Goal: Information Seeking & Learning: Learn about a topic

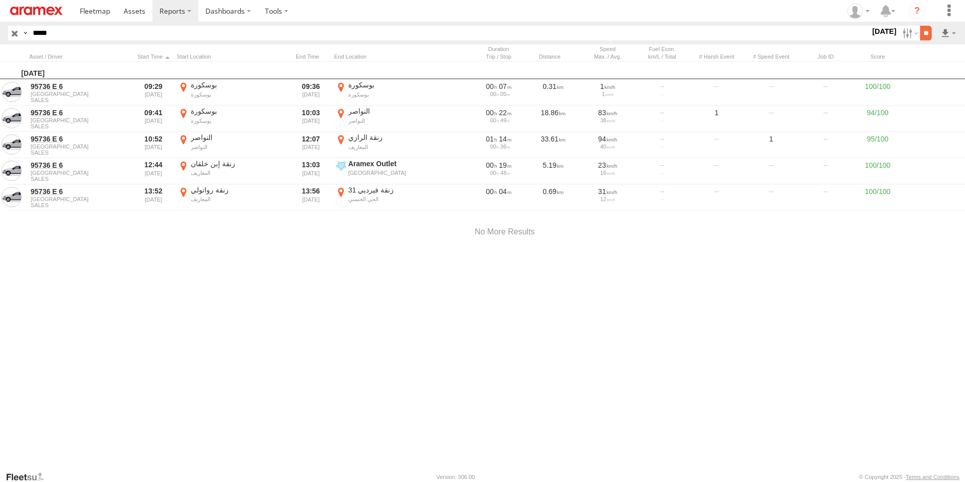
click at [926, 34] on input "**" at bounding box center [926, 33] width 12 height 15
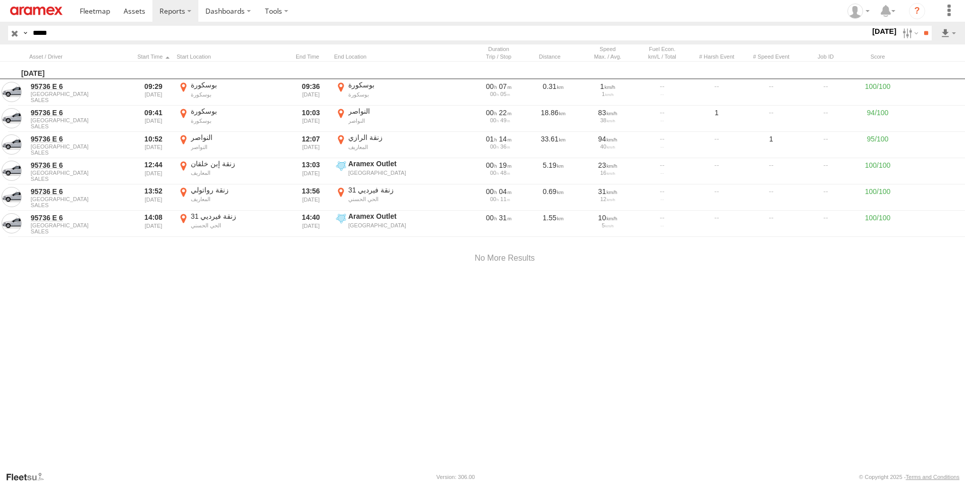
drag, startPoint x: 67, startPoint y: 32, endPoint x: 21, endPoint y: 26, distance: 45.8
click at [21, 26] on div "Search Query Asset ID Asset Label Registration Manufacturer Model VIN Job ID Dr…" at bounding box center [464, 33] width 912 height 15
click at [16, 34] on input "button" at bounding box center [14, 33] width 13 height 15
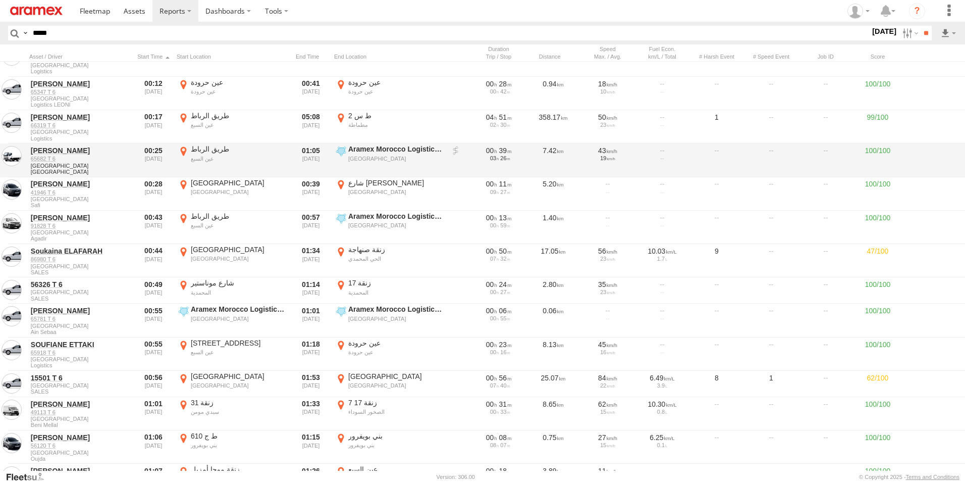
scroll to position [101, 0]
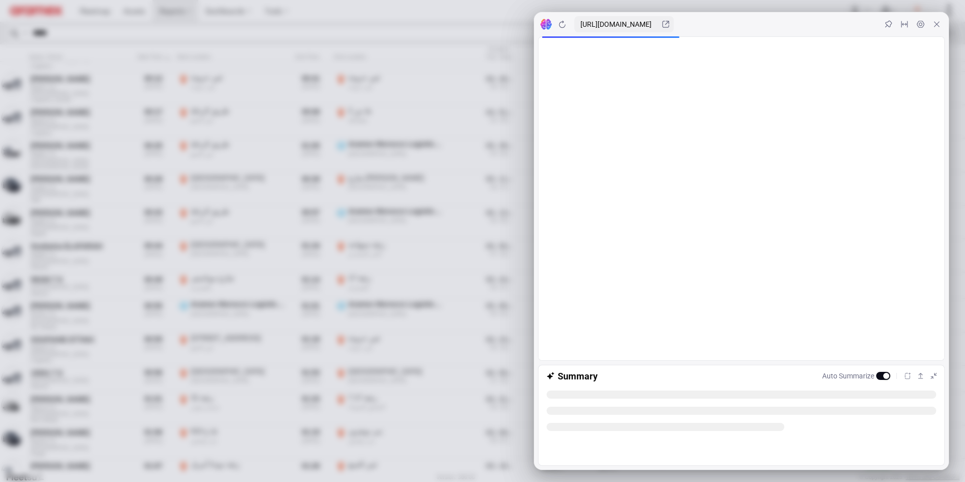
click at [937, 26] on icon at bounding box center [937, 24] width 8 height 8
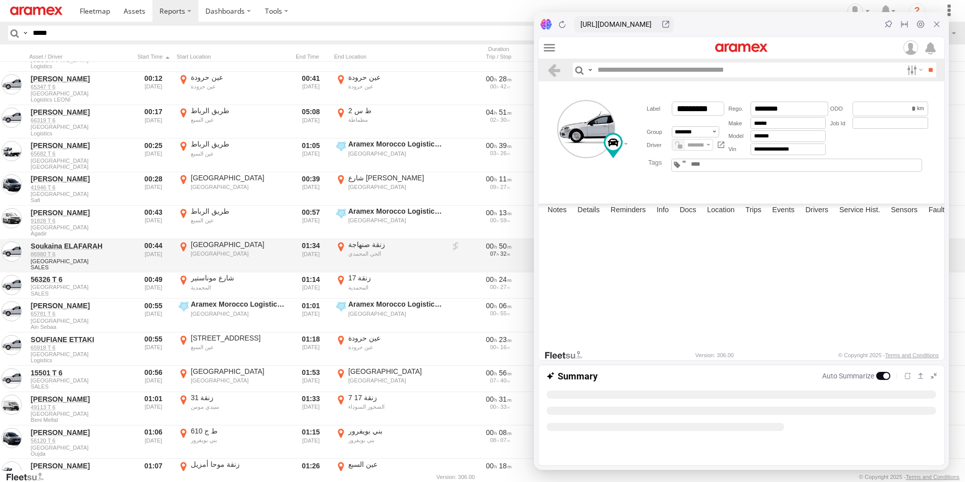
scroll to position [0, 0]
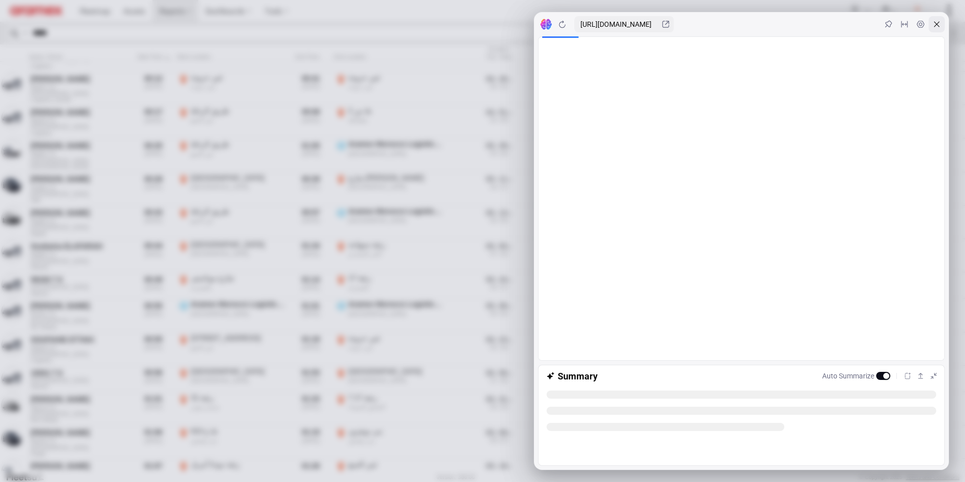
click at [936, 25] on icon at bounding box center [938, 25] width 6 height 6
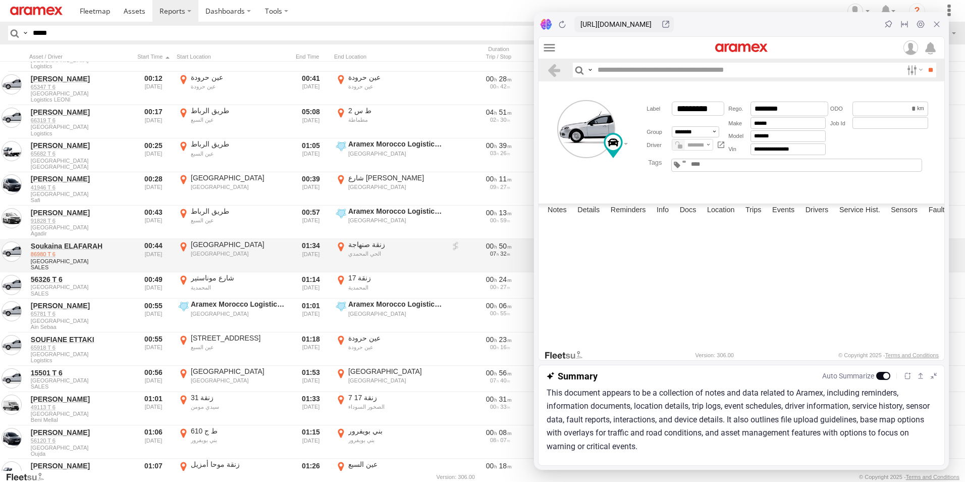
click at [42, 254] on link "86980 T 6" at bounding box center [80, 253] width 98 height 7
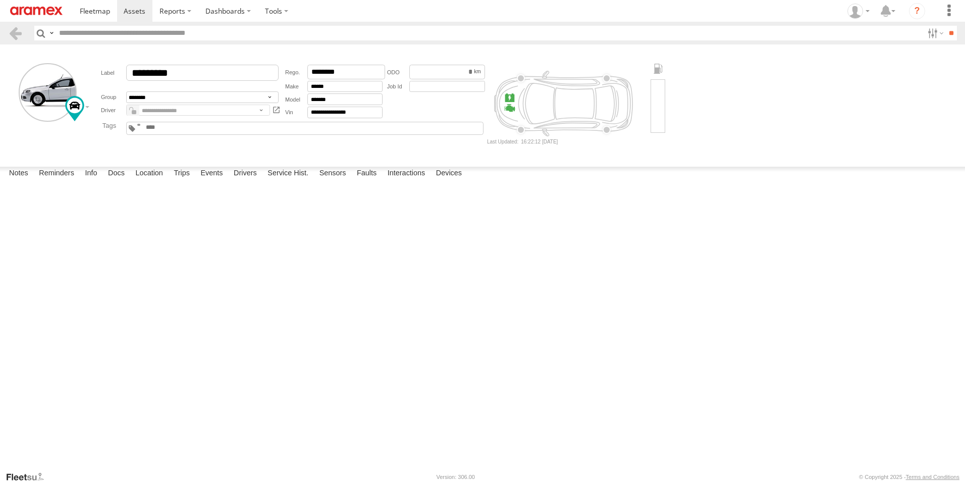
click at [91, 69] on div "**********" at bounding box center [289, 91] width 396 height 56
type input "*****"
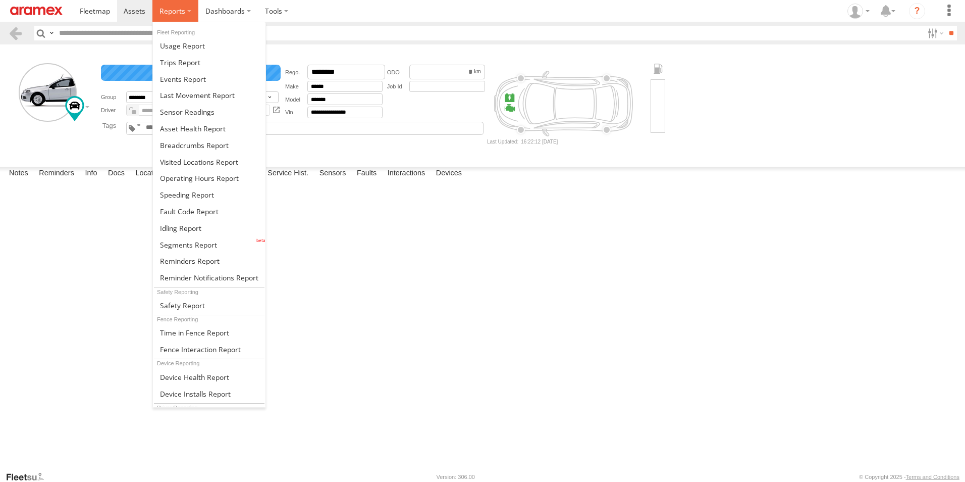
click at [187, 15] on label at bounding box center [175, 11] width 46 height 22
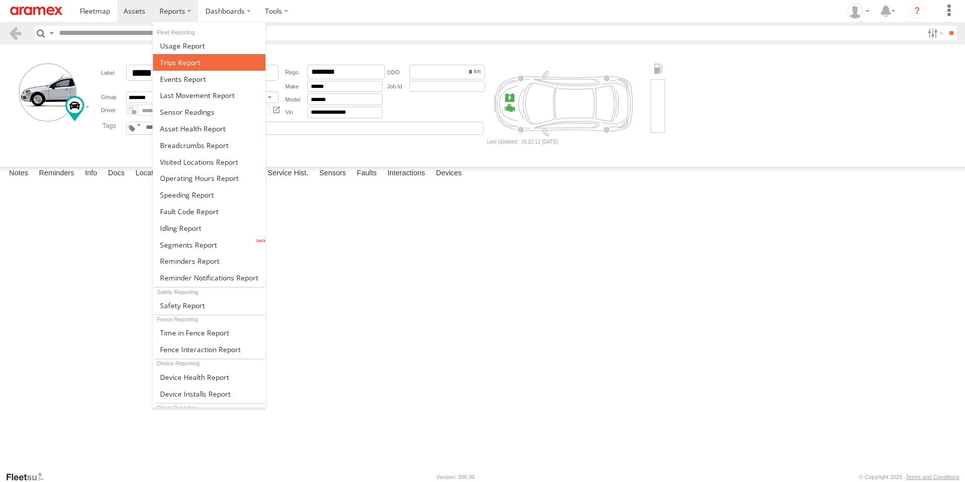
click at [193, 66] on span at bounding box center [180, 63] width 40 height 10
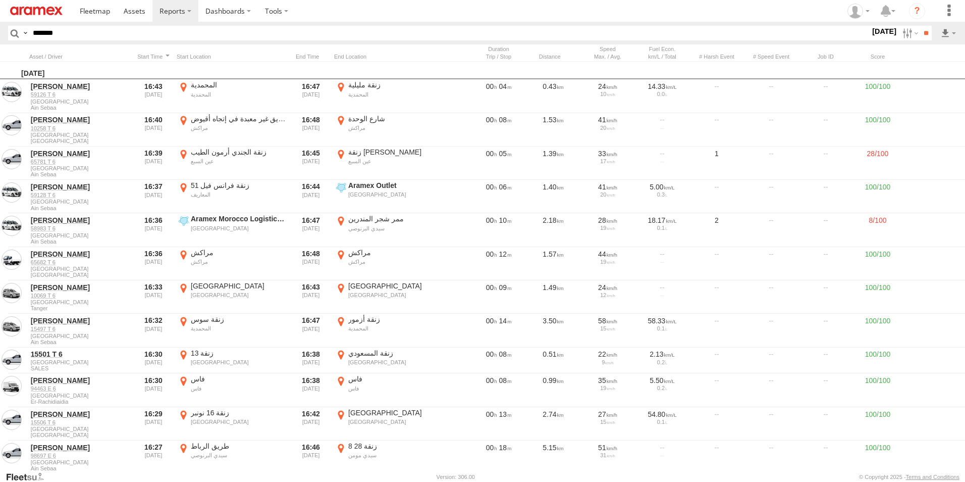
type input "*******"
click at [920, 26] on input "**" at bounding box center [926, 33] width 12 height 15
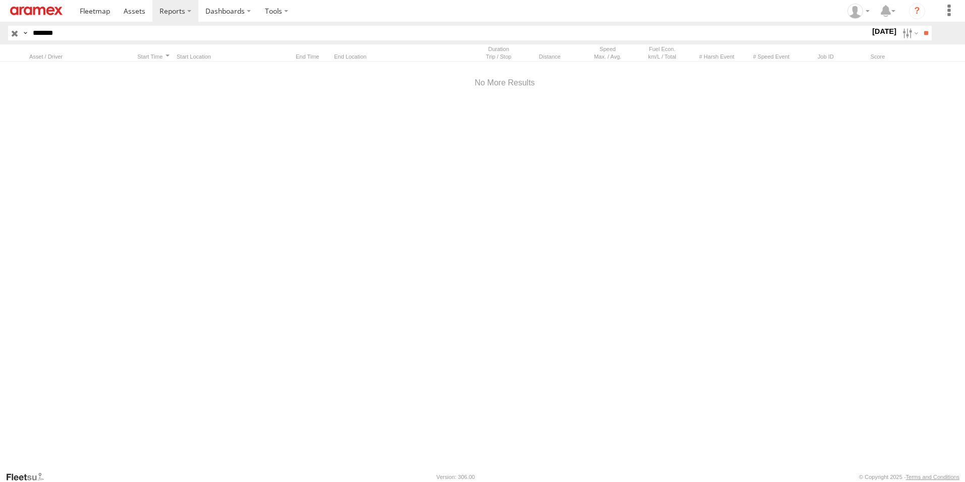
drag, startPoint x: 90, startPoint y: 32, endPoint x: -2, endPoint y: 27, distance: 92.5
click at [0, 27] on html at bounding box center [482, 241] width 965 height 482
click at [14, 34] on input "button" at bounding box center [14, 33] width 13 height 15
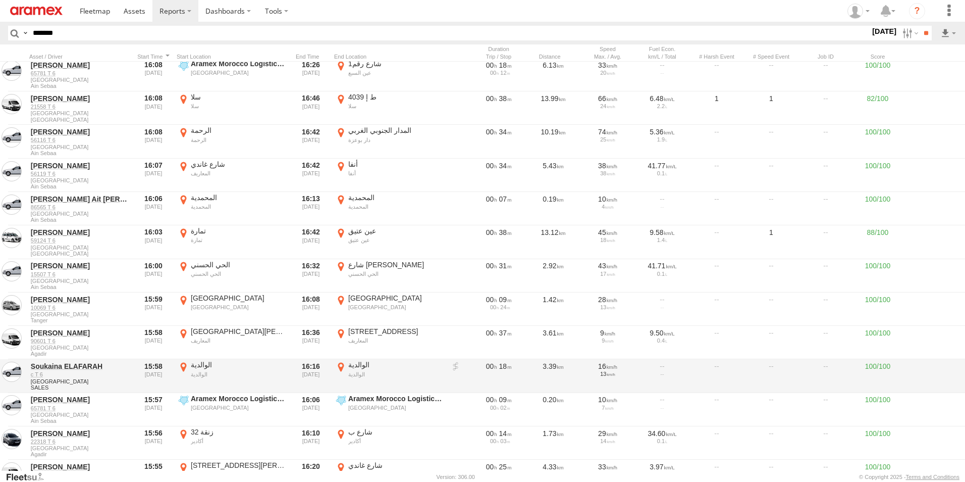
scroll to position [1262, 0]
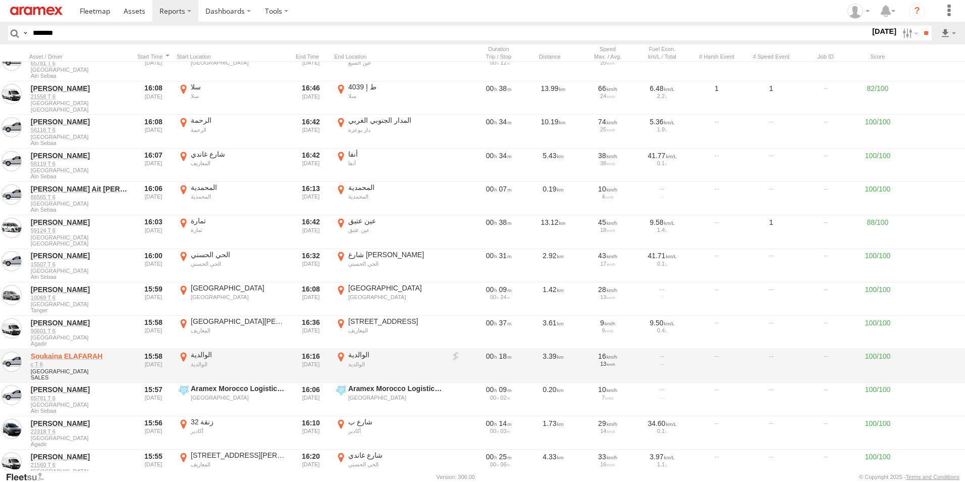
click at [48, 357] on link "Soukaina ELAFARAH" at bounding box center [80, 355] width 98 height 9
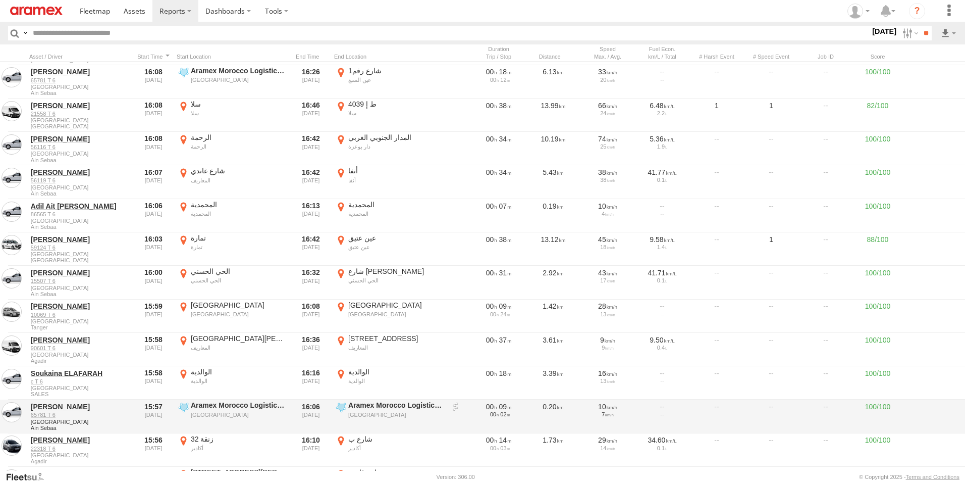
scroll to position [1262, 0]
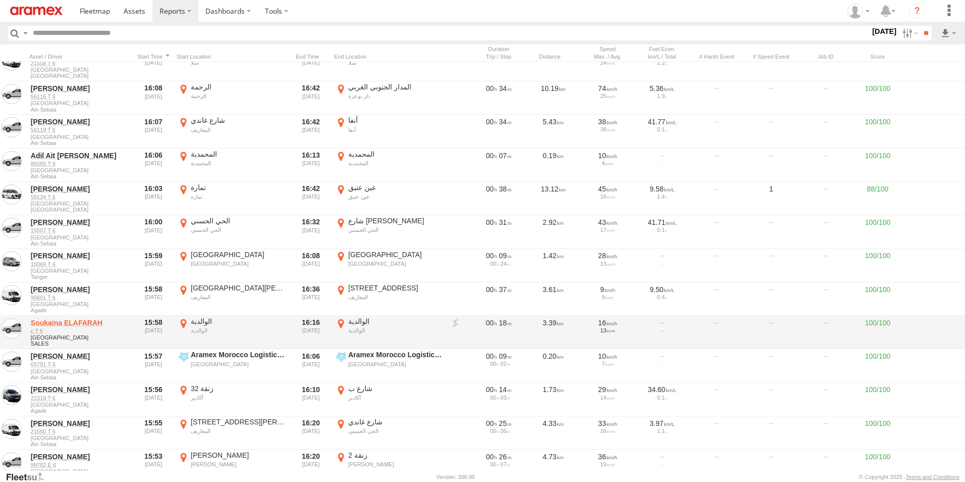
click at [67, 323] on link "Soukaina ELAFARAH" at bounding box center [80, 322] width 98 height 9
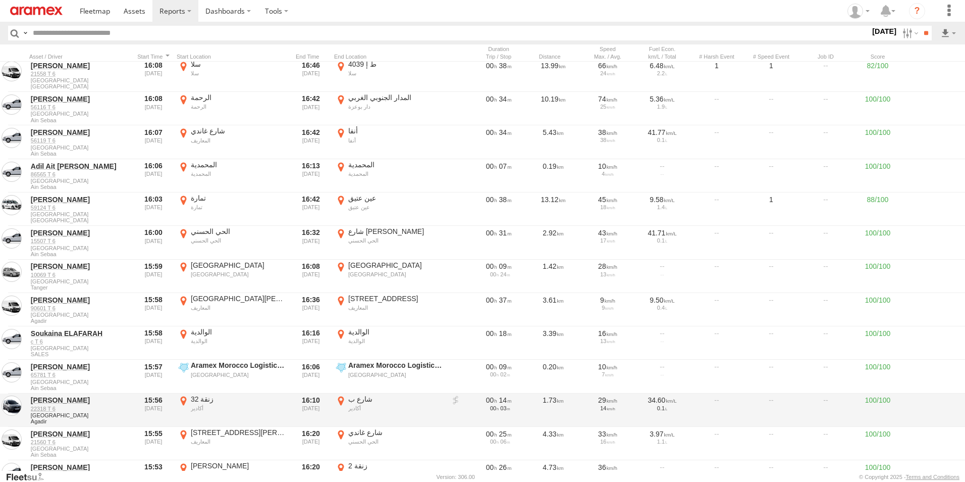
scroll to position [1262, 0]
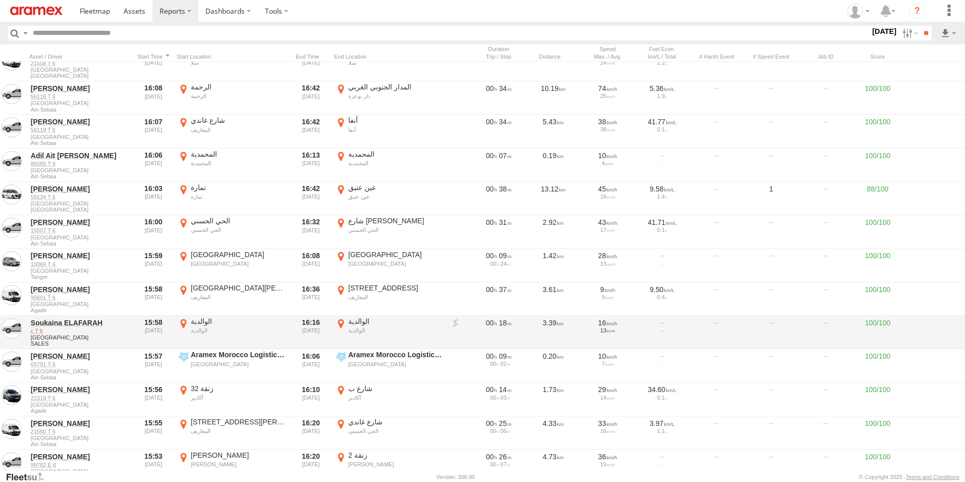
click at [35, 332] on link "c T 6" at bounding box center [80, 330] width 98 height 7
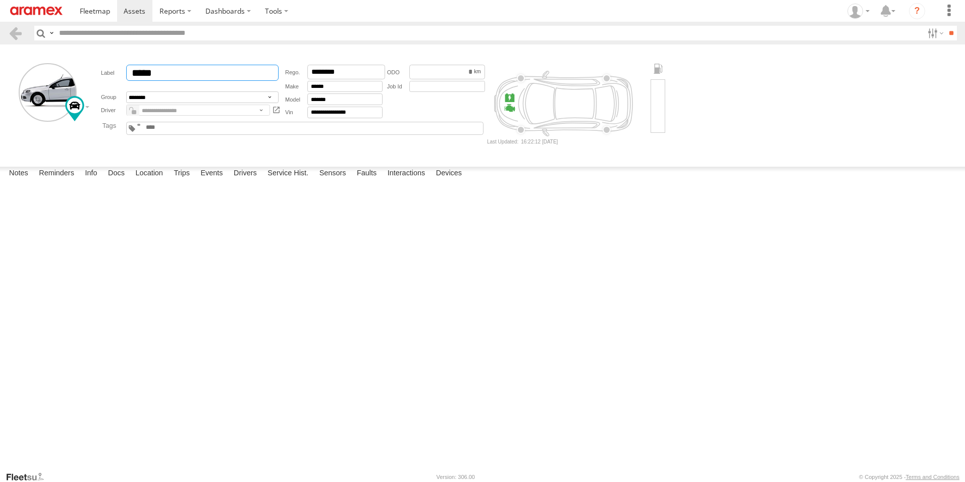
click at [206, 76] on input "*****" at bounding box center [202, 73] width 152 height 16
drag, startPoint x: 136, startPoint y: 74, endPoint x: 147, endPoint y: 75, distance: 10.7
click at [136, 74] on input "*****" at bounding box center [202, 73] width 152 height 16
drag, startPoint x: 333, startPoint y: 72, endPoint x: 307, endPoint y: 72, distance: 25.3
click at [307, 72] on input "********" at bounding box center [346, 72] width 78 height 15
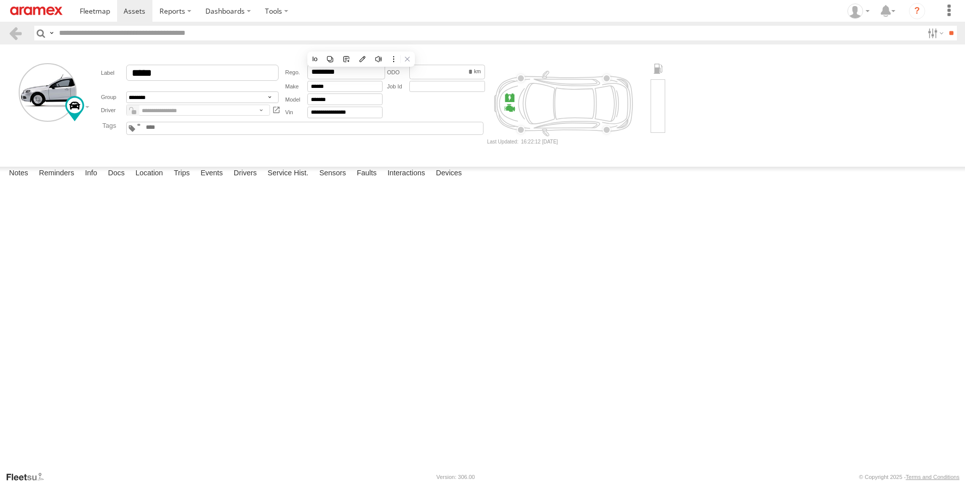
click at [165, 31] on input "text" at bounding box center [489, 33] width 868 height 15
paste input "******"
type input "******"
click at [946, 26] on input "**" at bounding box center [952, 33] width 12 height 15
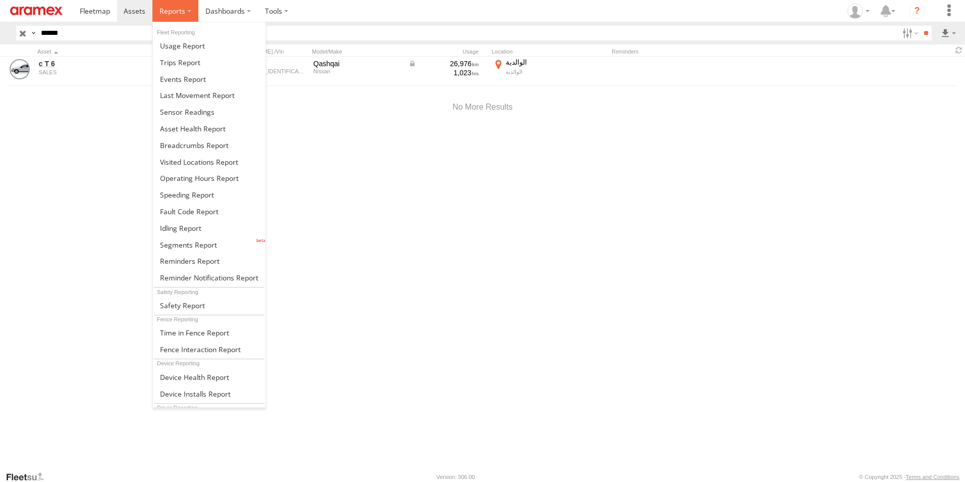
click at [183, 15] on span at bounding box center [173, 11] width 26 height 10
click at [184, 62] on span at bounding box center [180, 63] width 40 height 10
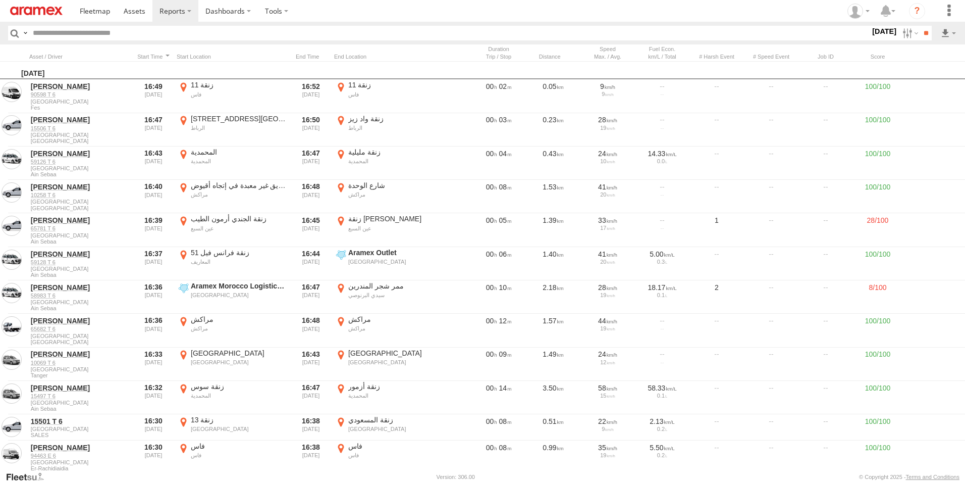
click at [97, 33] on input "text" at bounding box center [450, 33] width 842 height 15
paste input "******"
type input "******"
click at [920, 26] on input "**" at bounding box center [926, 33] width 12 height 15
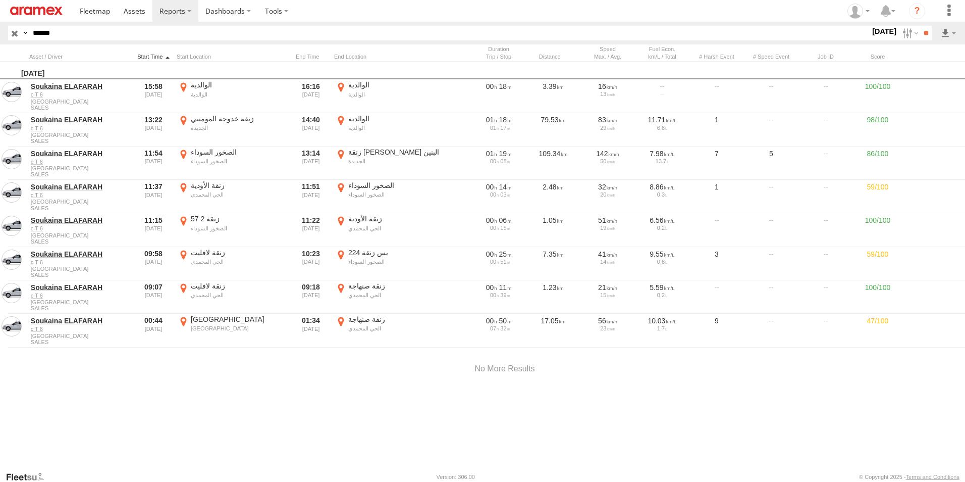
click at [148, 56] on div at bounding box center [153, 56] width 38 height 7
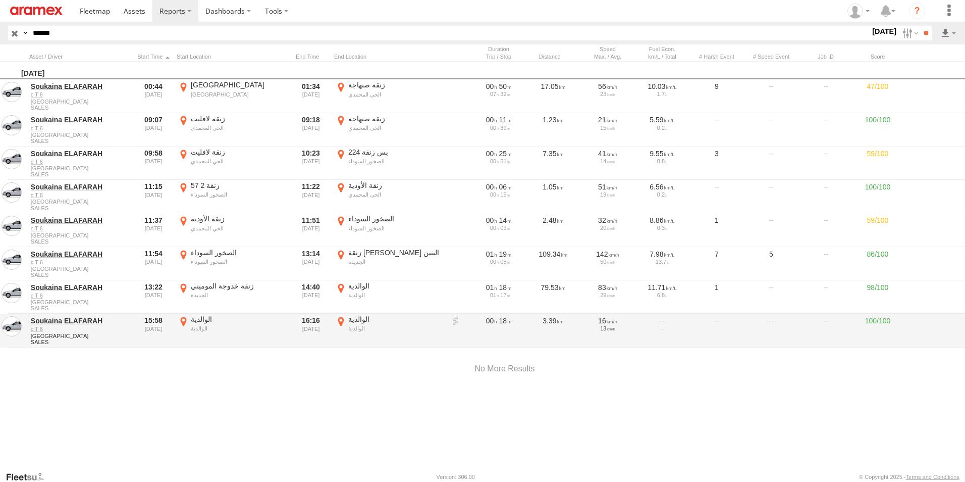
click at [341, 318] on label "الوالدية الوالدية 32.72975 -9.04897" at bounding box center [389, 330] width 111 height 31
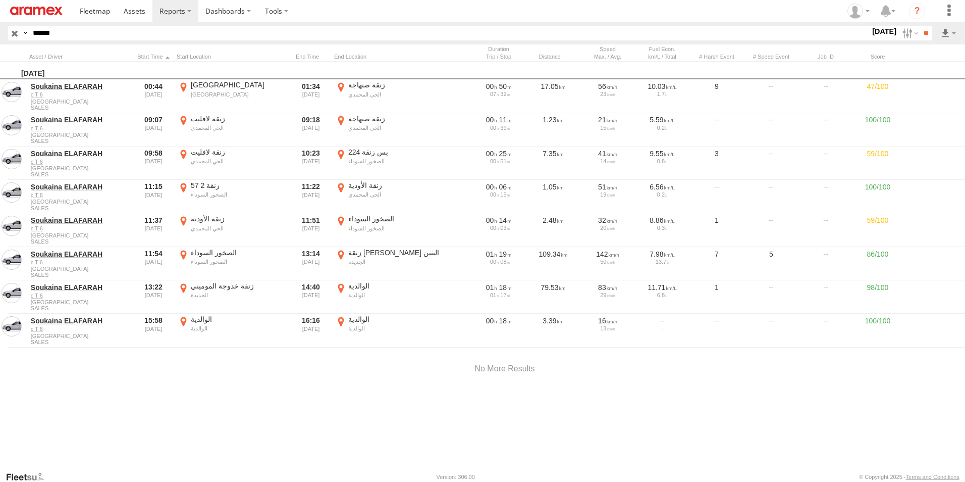
click at [0, 0] on button "Satellite" at bounding box center [0, 0] width 0 height 0
drag, startPoint x: 728, startPoint y: 220, endPoint x: 613, endPoint y: 291, distance: 134.8
click at [0, 0] on div at bounding box center [0, 0] width 0 height 0
drag, startPoint x: 518, startPoint y: 326, endPoint x: 536, endPoint y: 378, distance: 55.3
click at [0, 0] on div at bounding box center [0, 0] width 0 height 0
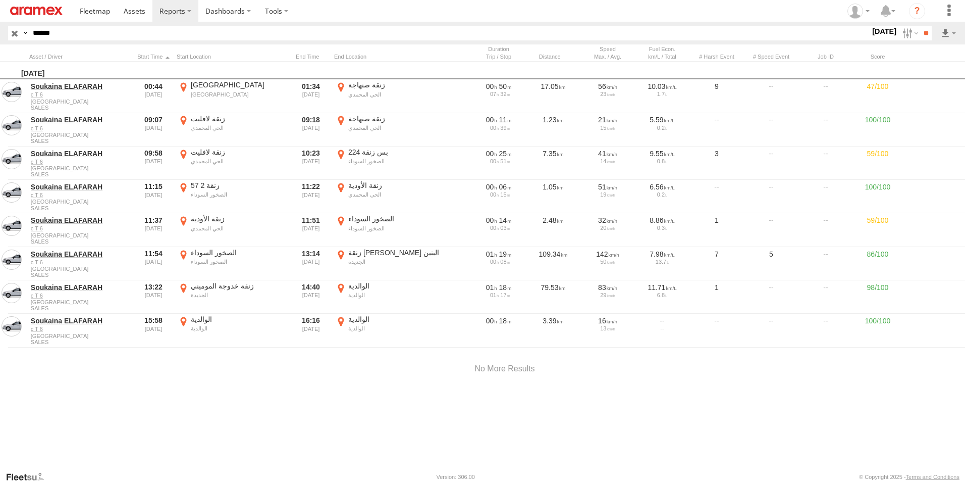
drag, startPoint x: 661, startPoint y: 315, endPoint x: 636, endPoint y: 283, distance: 41.3
click at [0, 0] on div at bounding box center [0, 0] width 0 height 0
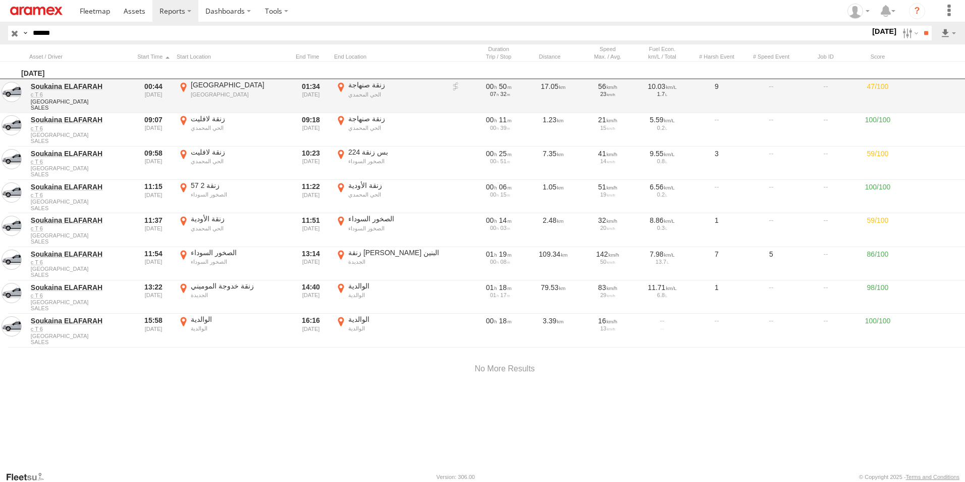
click at [0, 0] on label "×" at bounding box center [0, 0] width 0 height 0
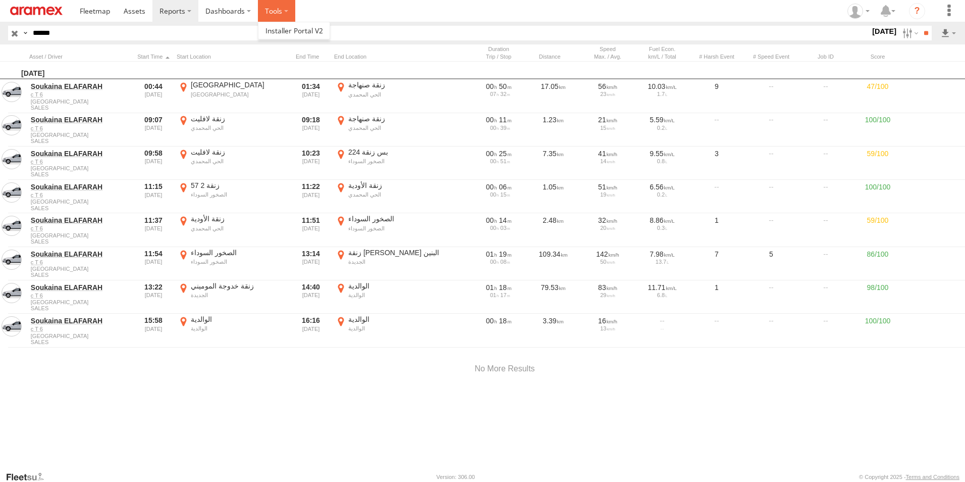
click at [283, 15] on label at bounding box center [276, 11] width 37 height 22
click at [231, 11] on label "Dashboards" at bounding box center [228, 11] width 60 height 22
click at [242, 64] on span at bounding box center [235, 64] width 58 height 10
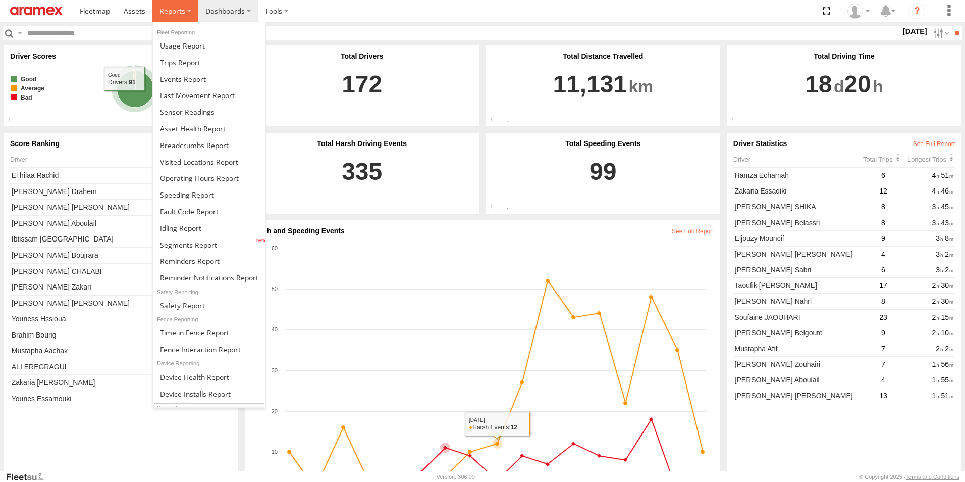
click at [188, 12] on label at bounding box center [175, 11] width 46 height 22
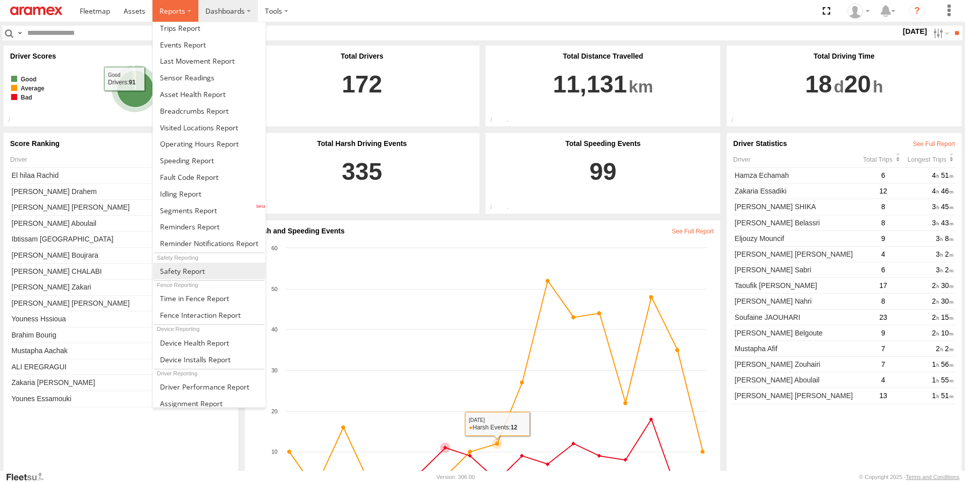
scroll to position [66, 0]
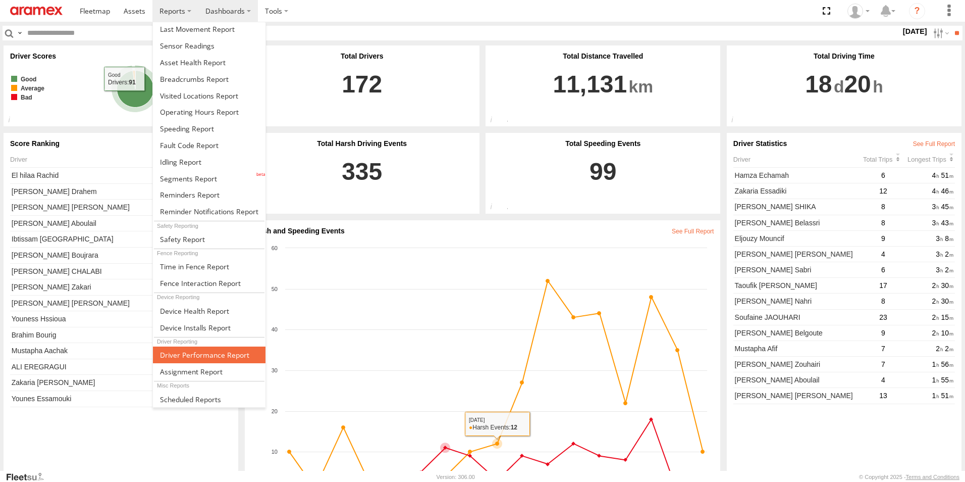
click at [203, 353] on span at bounding box center [204, 355] width 89 height 10
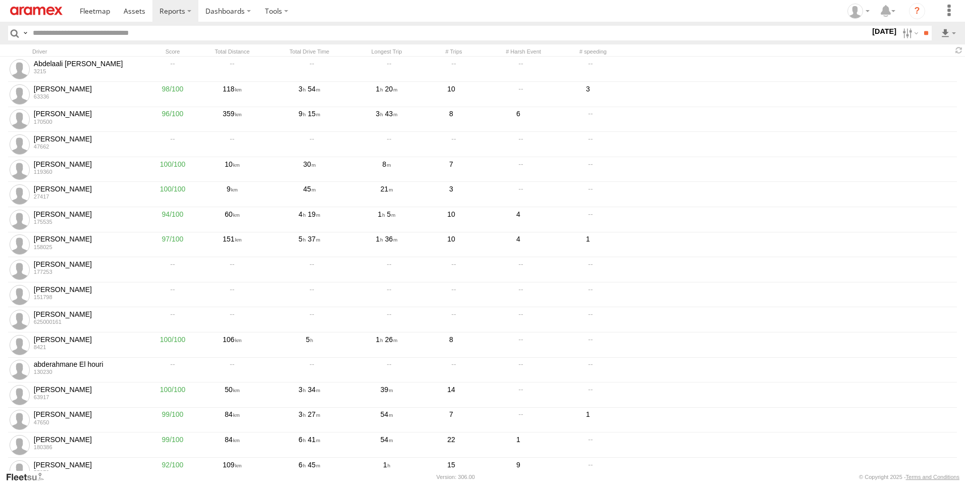
click at [89, 33] on input "text" at bounding box center [450, 33] width 842 height 15
type input "********"
click at [920, 26] on input "**" at bounding box center [926, 33] width 12 height 15
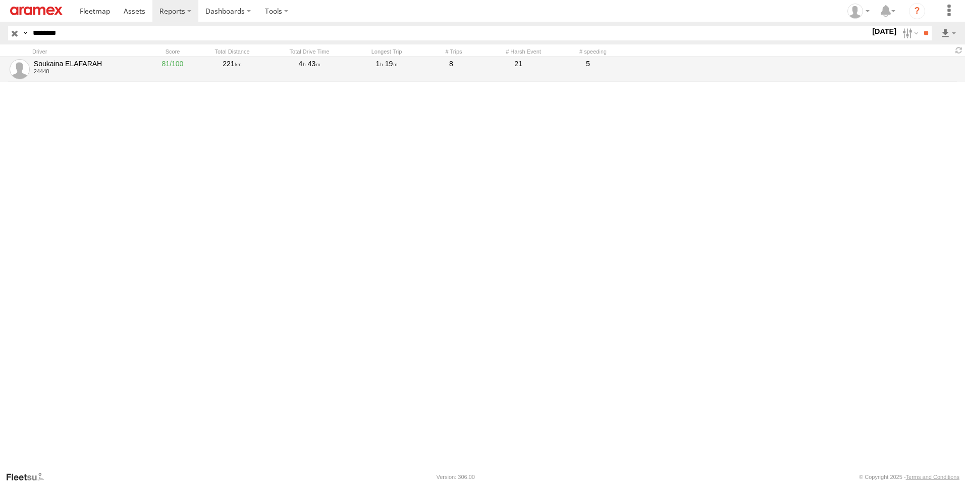
click at [42, 73] on div "24448" at bounding box center [88, 71] width 108 height 6
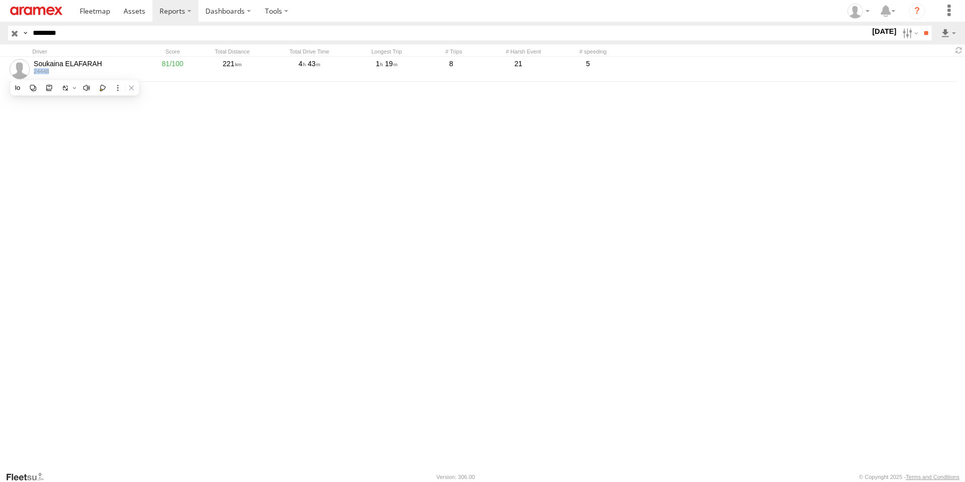
copy div "24448"
click at [17, 34] on input "button" at bounding box center [14, 33] width 13 height 15
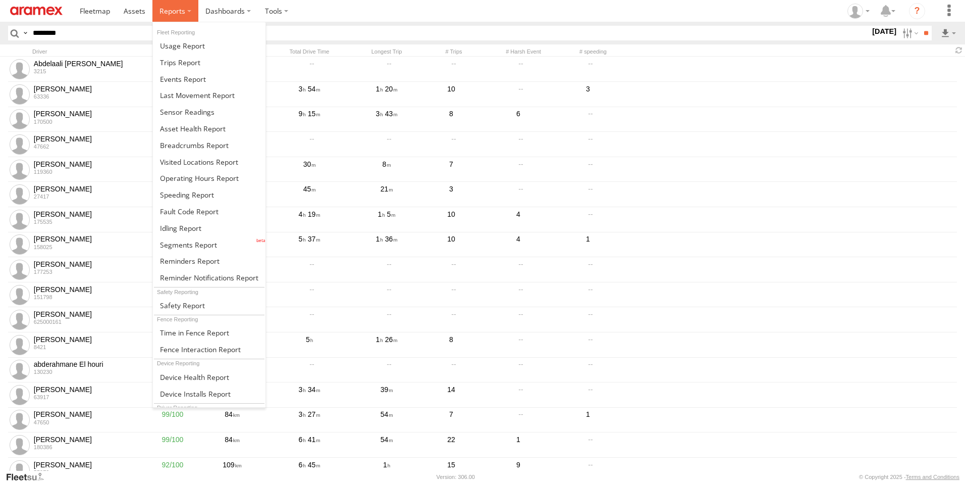
click at [179, 11] on span at bounding box center [173, 11] width 26 height 10
click at [192, 63] on span at bounding box center [180, 63] width 40 height 10
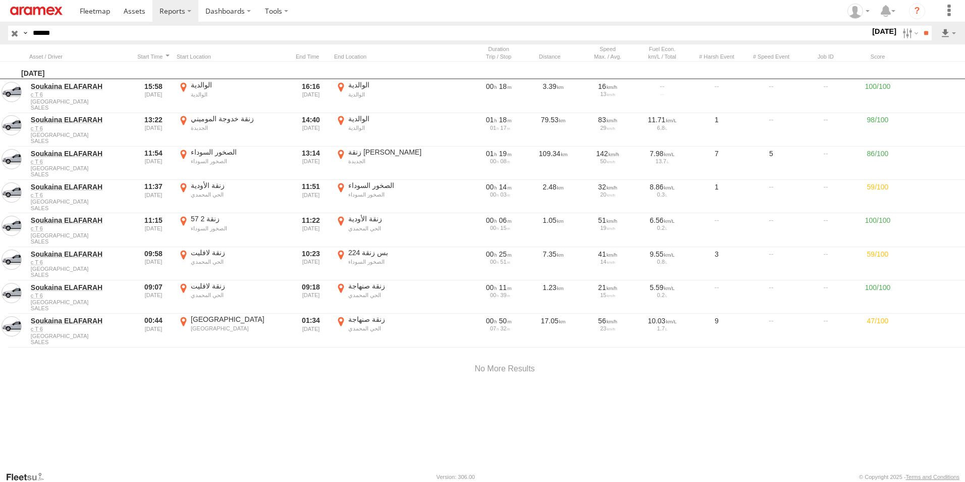
drag, startPoint x: 115, startPoint y: 32, endPoint x: -2, endPoint y: 23, distance: 117.0
click at [0, 23] on html at bounding box center [482, 241] width 965 height 482
click at [920, 26] on input "**" at bounding box center [926, 33] width 12 height 15
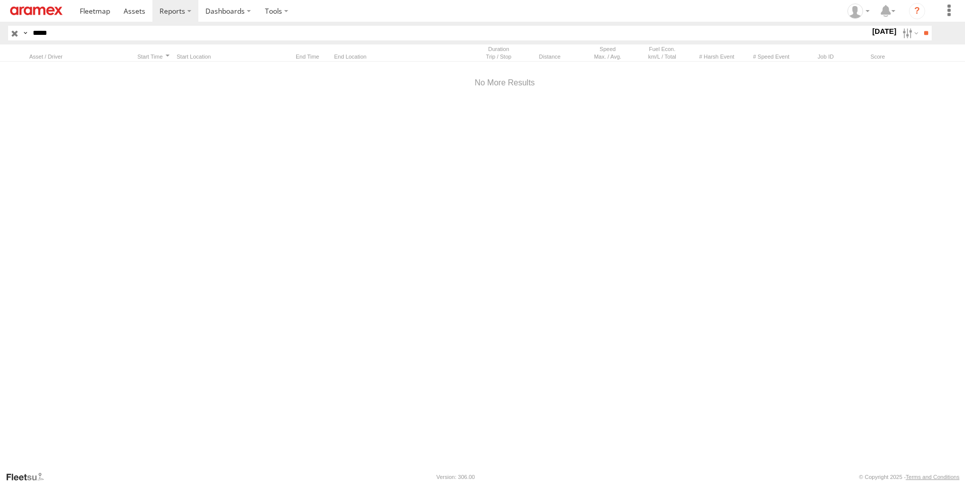
drag, startPoint x: 78, startPoint y: 37, endPoint x: -2, endPoint y: 34, distance: 80.3
click at [0, 34] on html at bounding box center [482, 241] width 965 height 482
type input "*"
type input "******"
click at [920, 26] on input "**" at bounding box center [926, 33] width 12 height 15
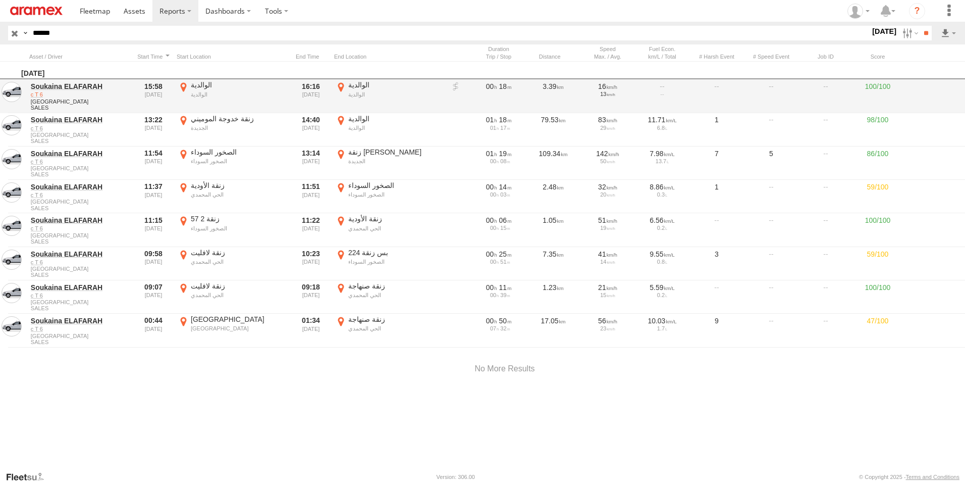
click at [37, 94] on link "c T 6" at bounding box center [80, 94] width 98 height 7
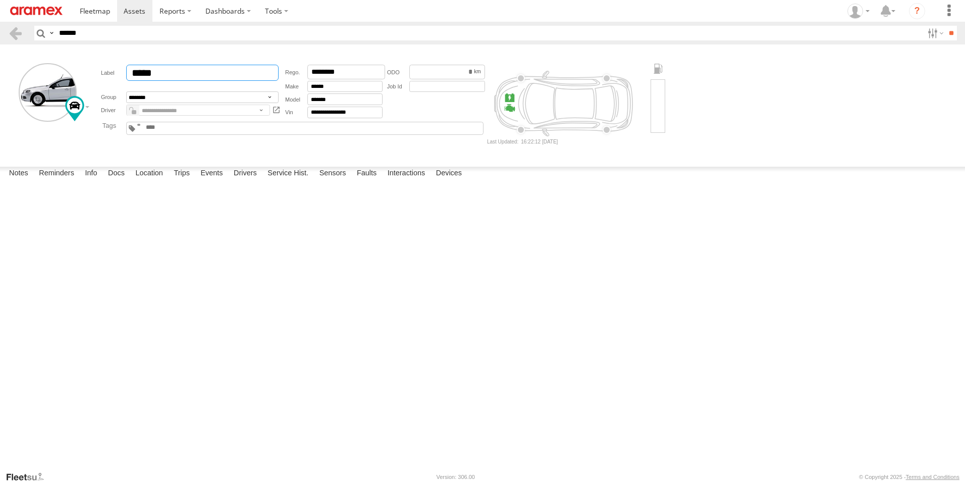
drag, startPoint x: 136, startPoint y: 73, endPoint x: 128, endPoint y: 73, distance: 8.1
click at [128, 73] on input "*****" at bounding box center [202, 73] width 152 height 16
paste input "****"
drag, startPoint x: 333, startPoint y: 71, endPoint x: 311, endPoint y: 69, distance: 22.4
click at [311, 69] on input "********" at bounding box center [346, 72] width 78 height 15
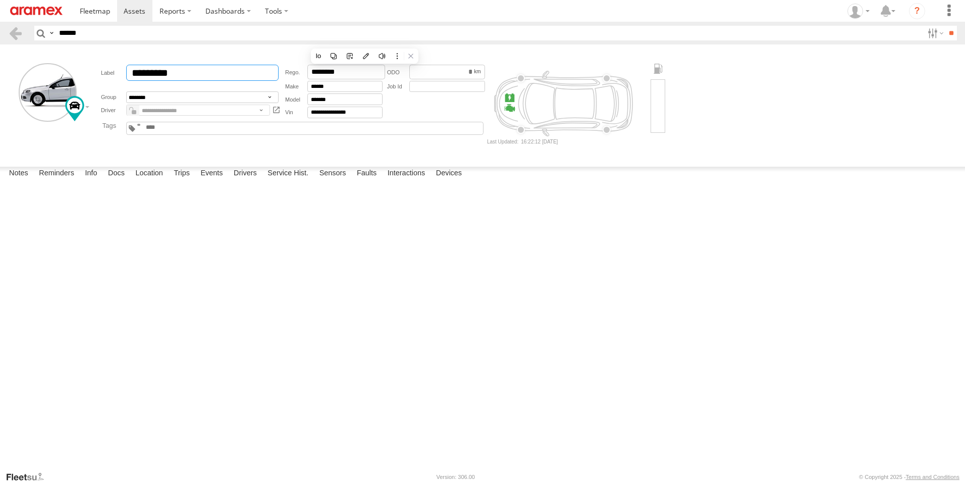
drag, startPoint x: 160, startPoint y: 71, endPoint x: 110, endPoint y: 70, distance: 50.5
click at [110, 70] on div "*********" at bounding box center [191, 73] width 180 height 16
paste input "*"
type input "**********"
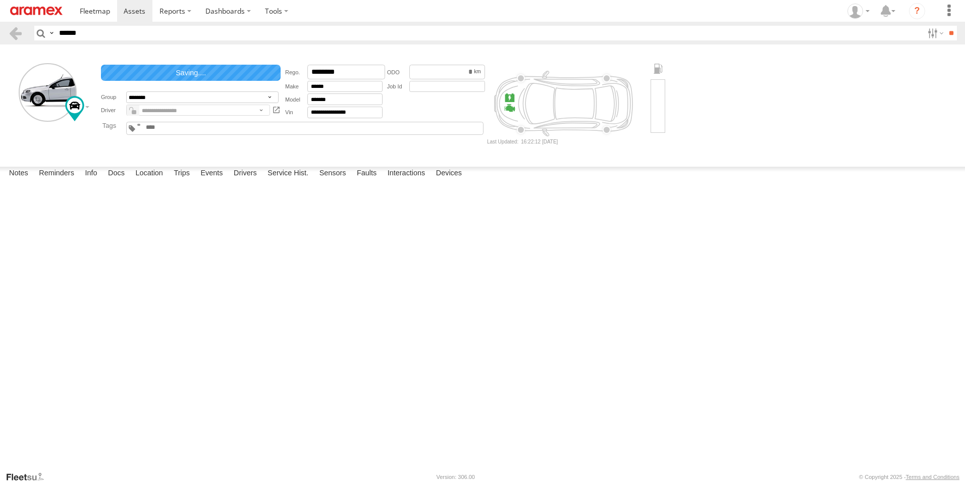
click at [0, 0] on div at bounding box center [0, 0] width 0 height 0
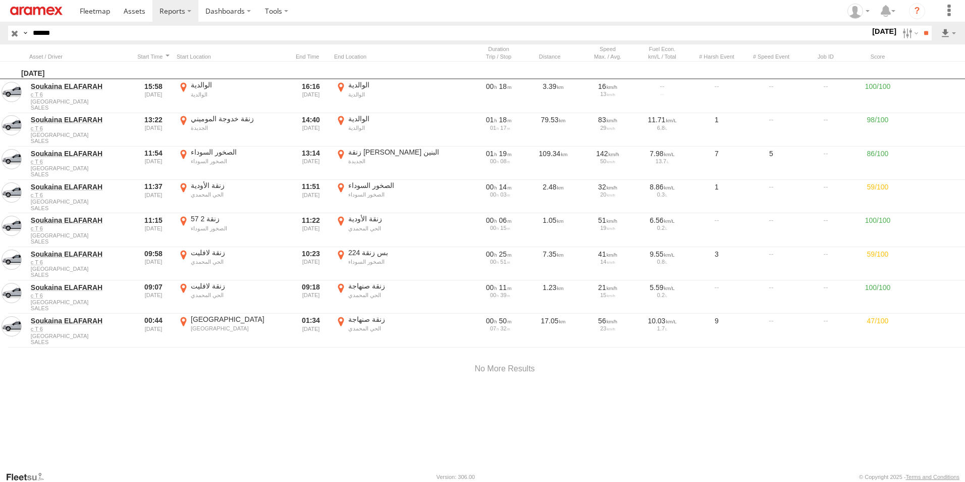
click at [65, 30] on input "******" at bounding box center [450, 33] width 842 height 15
click at [924, 32] on input "**" at bounding box center [926, 33] width 12 height 15
click at [11, 31] on input "button" at bounding box center [14, 33] width 13 height 15
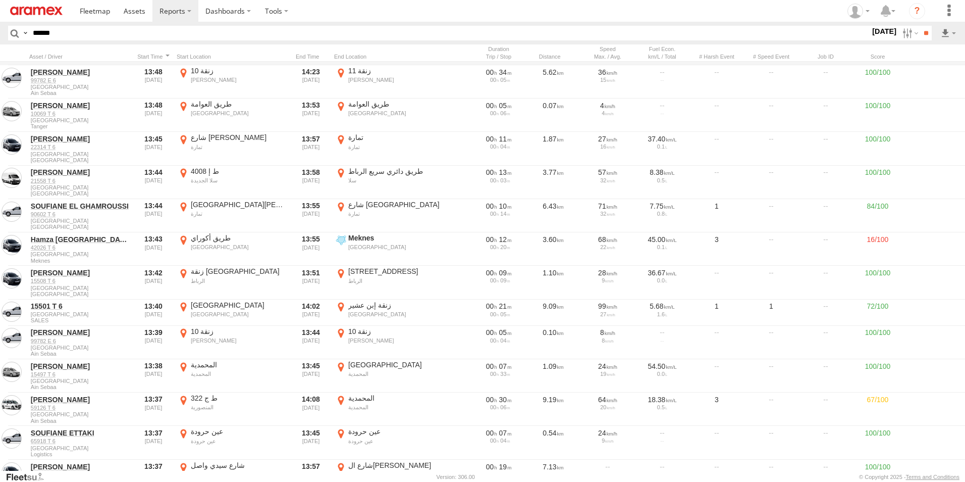
scroll to position [8028, 0]
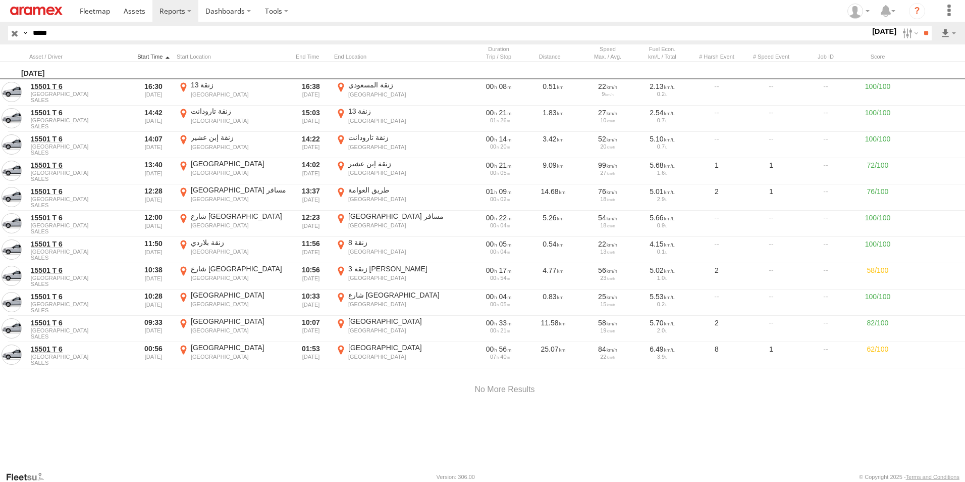
click at [154, 56] on div at bounding box center [153, 56] width 38 height 7
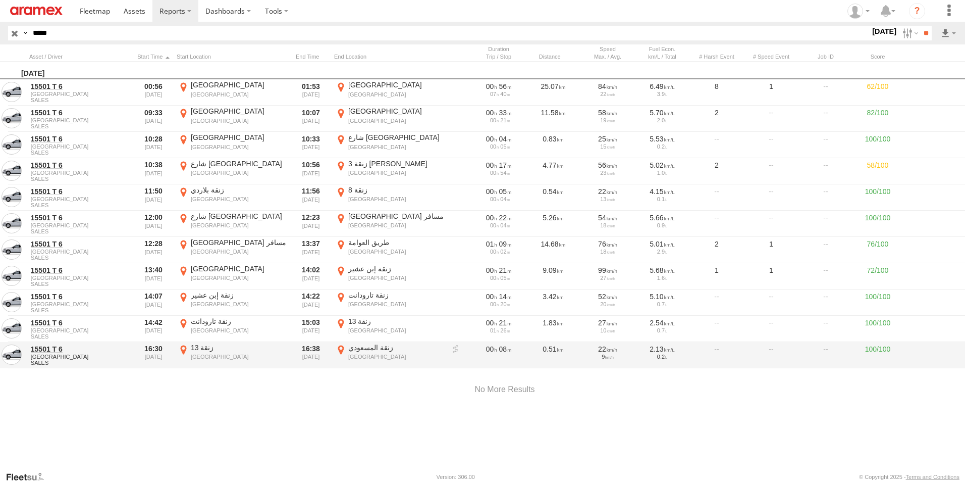
click at [343, 347] on label "زنقة المسعودي طنجة 35.75458 -5.802" at bounding box center [389, 355] width 111 height 24
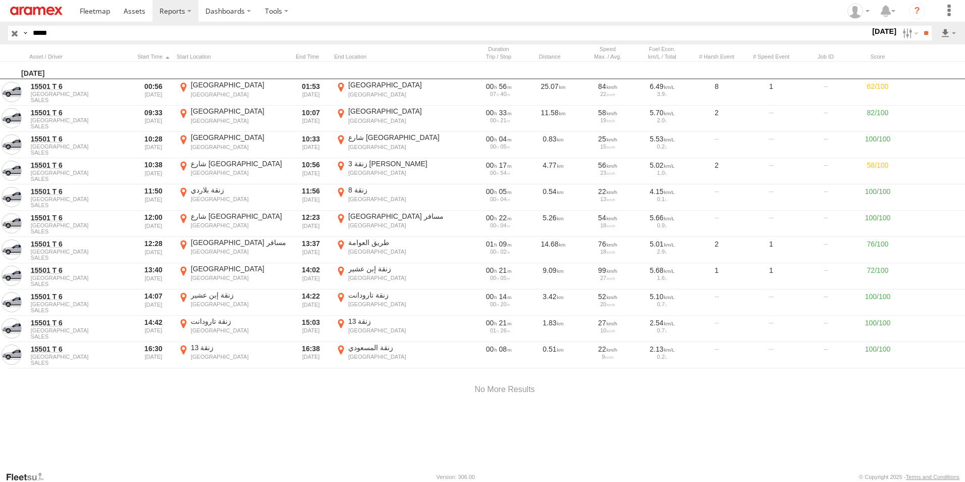
click at [0, 0] on button "Satellite" at bounding box center [0, 0] width 0 height 0
click at [0, 0] on label "×" at bounding box center [0, 0] width 0 height 0
click at [900, 36] on label at bounding box center [910, 33] width 22 height 15
click at [0, 0] on label at bounding box center [0, 0] width 0 height 0
click at [924, 36] on input "**" at bounding box center [926, 33] width 12 height 15
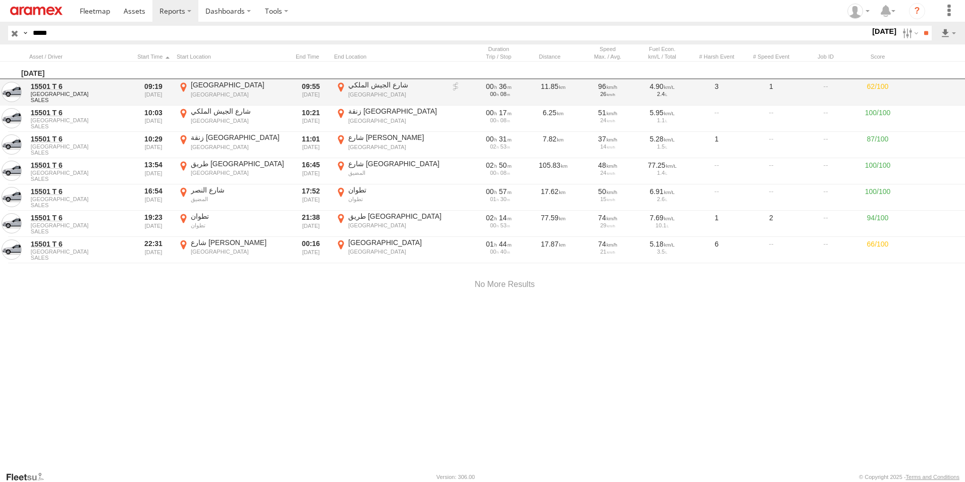
click at [184, 85] on label "[GEOGRAPHIC_DATA] 35.71678 -5.80768" at bounding box center [232, 92] width 111 height 24
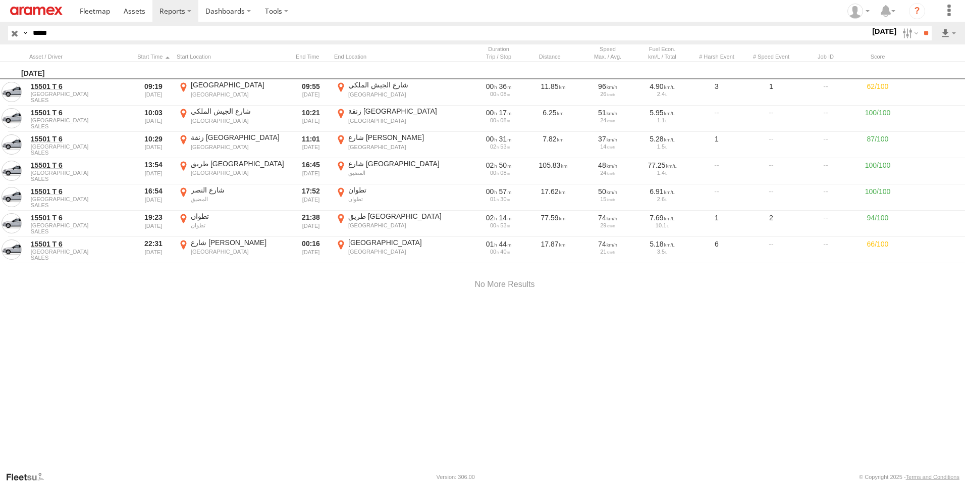
drag, startPoint x: 480, startPoint y: 257, endPoint x: 485, endPoint y: 331, distance: 73.9
click at [0, 0] on div at bounding box center [0, 0] width 0 height 0
drag, startPoint x: 729, startPoint y: 332, endPoint x: 688, endPoint y: 329, distance: 41.0
click at [0, 0] on div at bounding box center [0, 0] width 0 height 0
drag, startPoint x: 692, startPoint y: 310, endPoint x: 628, endPoint y: 310, distance: 64.6
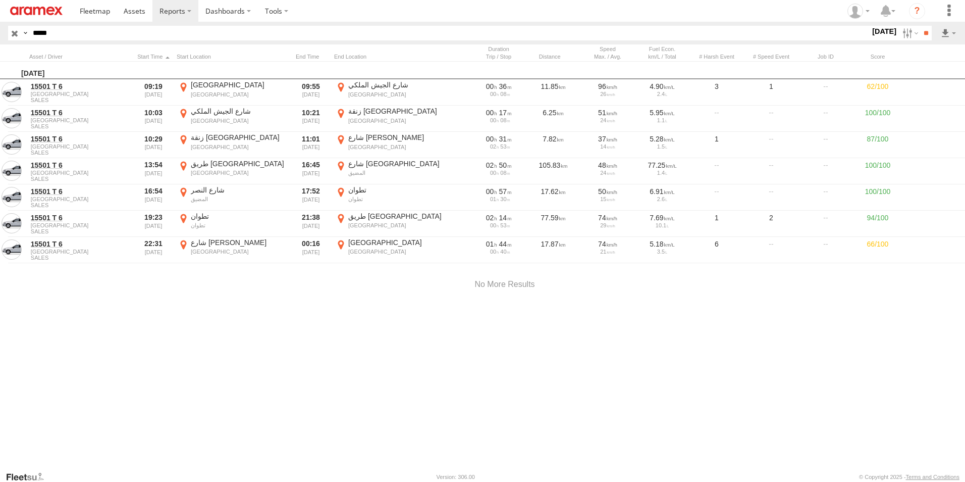
click at [0, 0] on div at bounding box center [0, 0] width 0 height 0
drag, startPoint x: 652, startPoint y: 275, endPoint x: 636, endPoint y: 282, distance: 17.4
click at [0, 0] on div at bounding box center [0, 0] width 0 height 0
drag, startPoint x: 476, startPoint y: 230, endPoint x: 474, endPoint y: 297, distance: 67.2
click at [0, 0] on div at bounding box center [0, 0] width 0 height 0
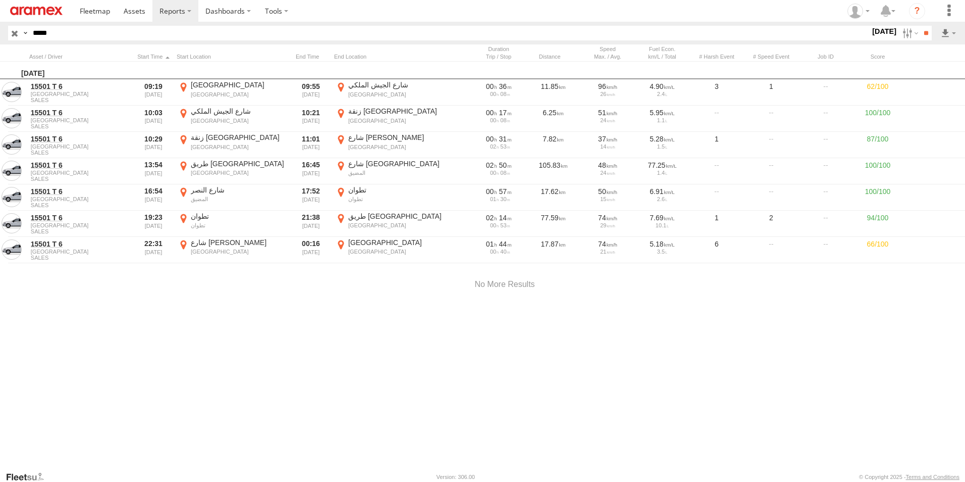
drag, startPoint x: 318, startPoint y: 251, endPoint x: 516, endPoint y: 342, distance: 217.8
click at [0, 0] on div at bounding box center [0, 0] width 0 height 0
drag, startPoint x: 519, startPoint y: 316, endPoint x: 480, endPoint y: 249, distance: 77.4
click at [0, 0] on div at bounding box center [0, 0] width 0 height 0
drag, startPoint x: 467, startPoint y: 317, endPoint x: 383, endPoint y: 374, distance: 101.7
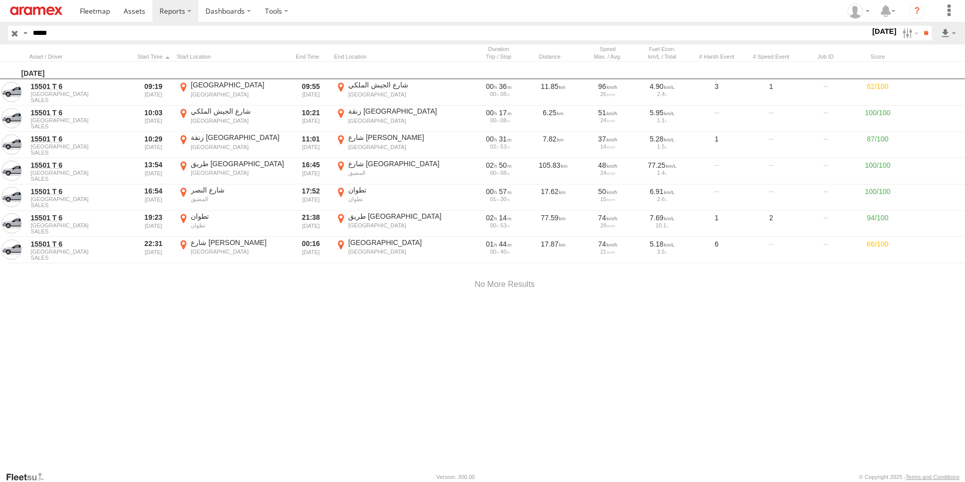
click at [0, 0] on div at bounding box center [0, 0] width 0 height 0
drag, startPoint x: 408, startPoint y: 279, endPoint x: 393, endPoint y: 300, distance: 26.1
click at [0, 0] on div at bounding box center [0, 0] width 0 height 0
drag, startPoint x: 627, startPoint y: 283, endPoint x: 211, endPoint y: 175, distance: 429.7
click at [0, 0] on div at bounding box center [0, 0] width 0 height 0
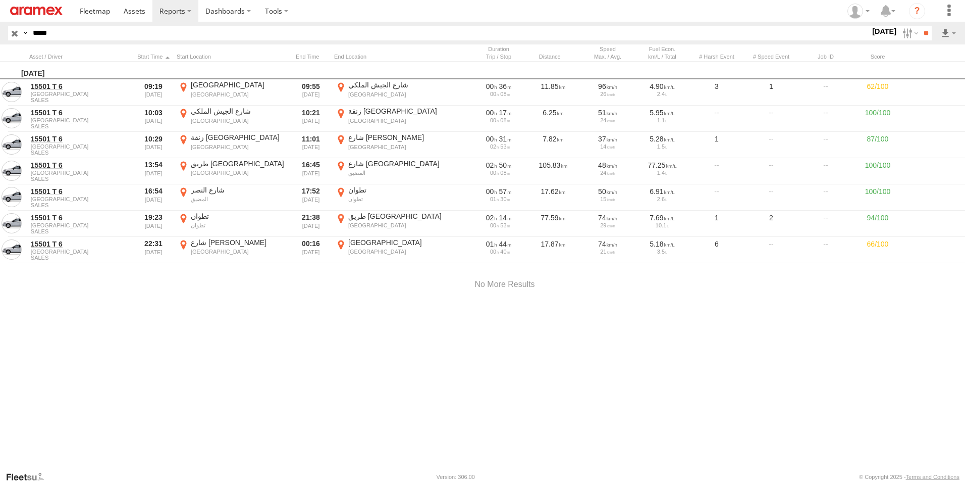
drag, startPoint x: 522, startPoint y: 252, endPoint x: 510, endPoint y: 320, distance: 68.6
click at [0, 0] on div at bounding box center [0, 0] width 0 height 0
drag, startPoint x: 477, startPoint y: 248, endPoint x: 518, endPoint y: 340, distance: 101.0
click at [0, 0] on div at bounding box center [0, 0] width 0 height 0
drag, startPoint x: 507, startPoint y: 263, endPoint x: 490, endPoint y: 350, distance: 88.6
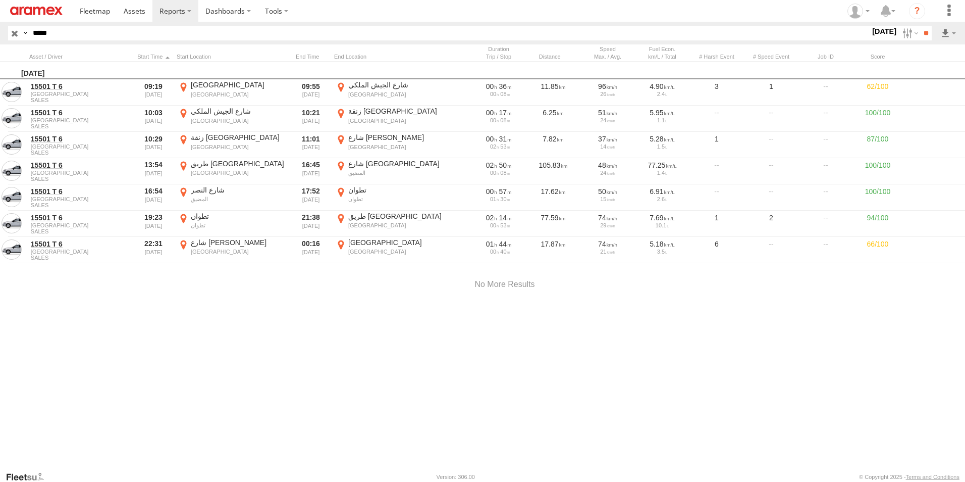
click at [0, 0] on div at bounding box center [0, 0] width 0 height 0
drag, startPoint x: 507, startPoint y: 266, endPoint x: 517, endPoint y: 315, distance: 50.4
click at [0, 0] on div at bounding box center [0, 0] width 0 height 0
drag, startPoint x: 470, startPoint y: 222, endPoint x: 460, endPoint y: 299, distance: 77.3
click at [0, 0] on div at bounding box center [0, 0] width 0 height 0
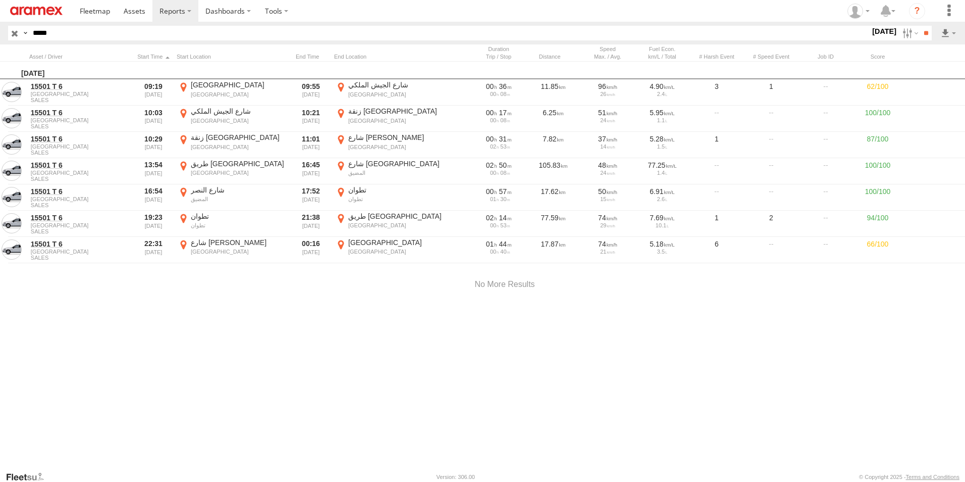
drag, startPoint x: 529, startPoint y: 230, endPoint x: 516, endPoint y: 302, distance: 73.8
click at [0, 0] on div at bounding box center [0, 0] width 0 height 0
drag, startPoint x: 526, startPoint y: 230, endPoint x: 518, endPoint y: 258, distance: 29.4
click at [0, 0] on div at bounding box center [0, 0] width 0 height 0
drag, startPoint x: 569, startPoint y: 242, endPoint x: 387, endPoint y: 291, distance: 187.6
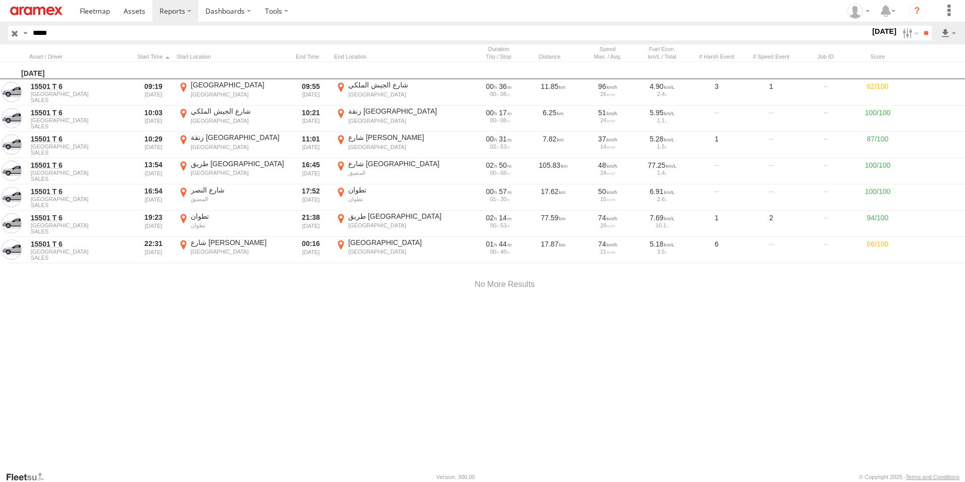
click at [0, 0] on div at bounding box center [0, 0] width 0 height 0
drag, startPoint x: 569, startPoint y: 296, endPoint x: 381, endPoint y: 272, distance: 189.3
click at [0, 0] on div at bounding box center [0, 0] width 0 height 0
drag, startPoint x: 616, startPoint y: 252, endPoint x: 419, endPoint y: 348, distance: 219.7
click at [0, 0] on div at bounding box center [0, 0] width 0 height 0
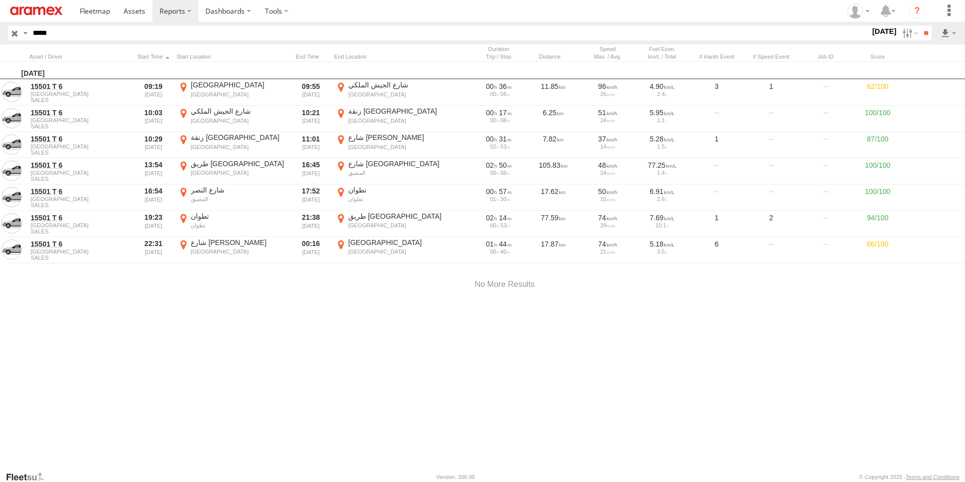
drag, startPoint x: 482, startPoint y: 247, endPoint x: 477, endPoint y: 288, distance: 41.2
click at [0, 0] on div at bounding box center [0, 0] width 0 height 0
drag, startPoint x: 392, startPoint y: 254, endPoint x: 392, endPoint y: 279, distance: 24.7
click at [0, 0] on div at bounding box center [0, 0] width 0 height 0
drag, startPoint x: 464, startPoint y: 219, endPoint x: 501, endPoint y: 315, distance: 102.8
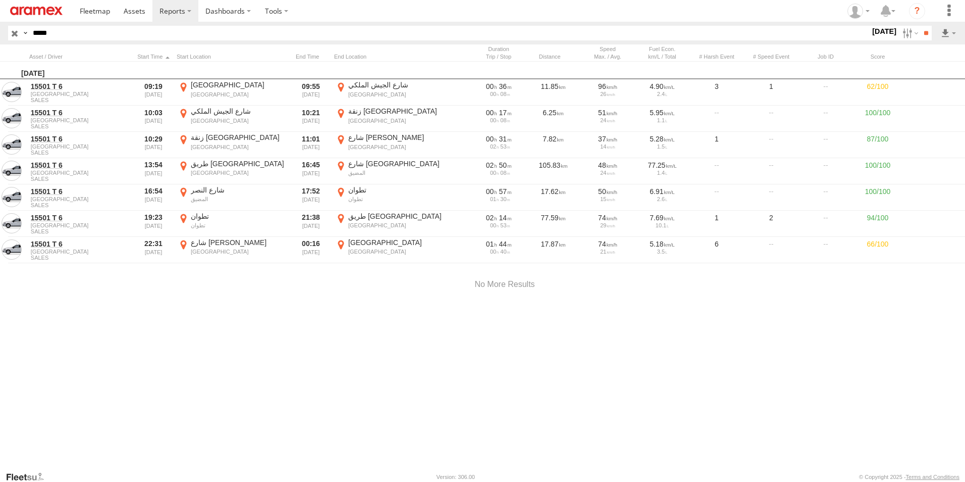
click at [0, 0] on div at bounding box center [0, 0] width 0 height 0
drag, startPoint x: 451, startPoint y: 251, endPoint x: 486, endPoint y: 363, distance: 117.5
click at [0, 0] on div at bounding box center [0, 0] width 0 height 0
drag, startPoint x: 711, startPoint y: 200, endPoint x: 534, endPoint y: 376, distance: 249.6
click at [0, 0] on div at bounding box center [0, 0] width 0 height 0
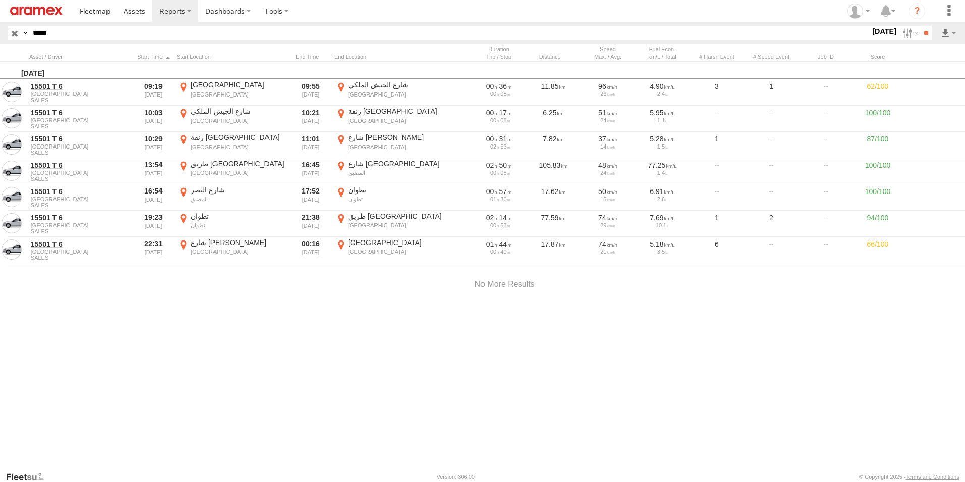
drag, startPoint x: 453, startPoint y: 326, endPoint x: 738, endPoint y: 327, distance: 284.3
click at [0, 0] on div at bounding box center [0, 0] width 0 height 0
drag, startPoint x: 572, startPoint y: 346, endPoint x: 494, endPoint y: 203, distance: 162.7
click at [0, 0] on div at bounding box center [0, 0] width 0 height 0
drag, startPoint x: 619, startPoint y: 300, endPoint x: 565, endPoint y: 203, distance: 111.0
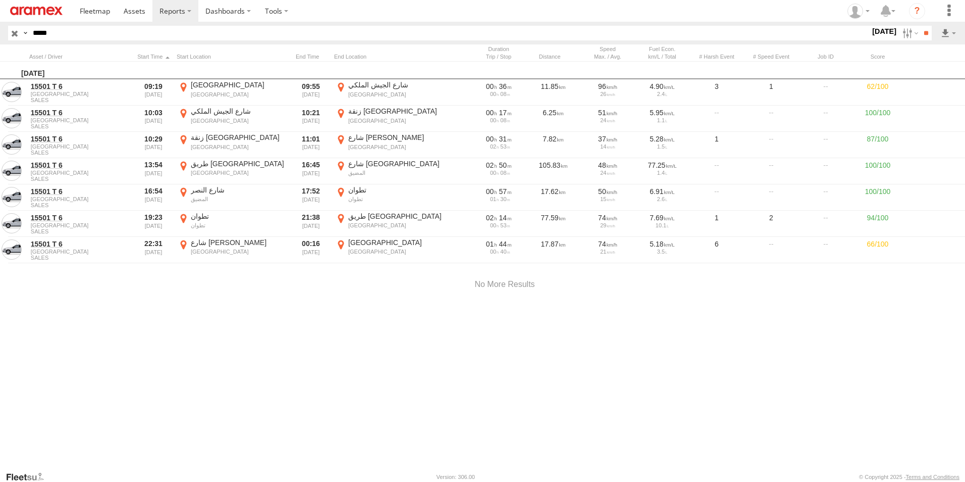
click at [0, 0] on div at bounding box center [0, 0] width 0 height 0
drag, startPoint x: 645, startPoint y: 301, endPoint x: 650, endPoint y: 368, distance: 66.8
click at [0, 0] on div at bounding box center [0, 0] width 0 height 0
drag, startPoint x: 682, startPoint y: 336, endPoint x: 579, endPoint y: 241, distance: 140.4
click at [0, 0] on div at bounding box center [0, 0] width 0 height 0
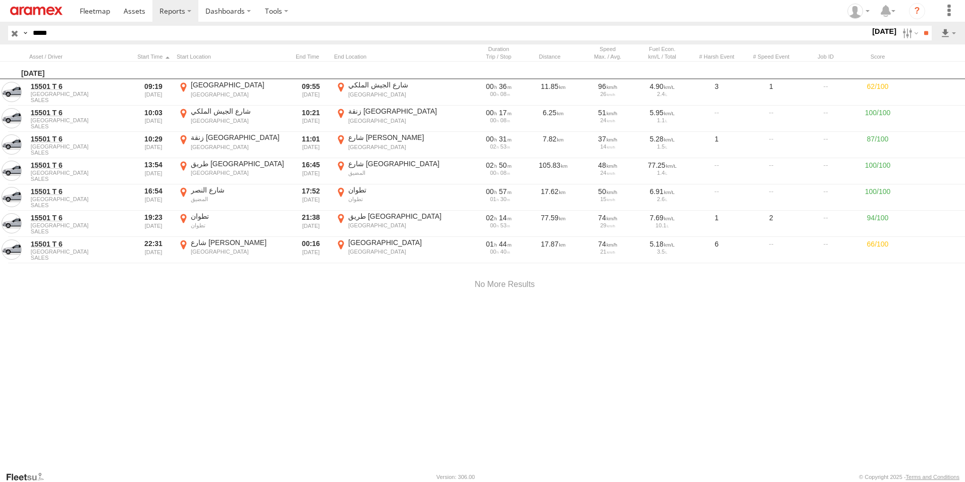
drag, startPoint x: 829, startPoint y: 345, endPoint x: 800, endPoint y: 315, distance: 41.8
click at [0, 0] on div at bounding box center [0, 0] width 0 height 0
drag, startPoint x: 793, startPoint y: 337, endPoint x: 737, endPoint y: 392, distance: 77.8
click at [0, 0] on div at bounding box center [0, 0] width 0 height 0
drag, startPoint x: 733, startPoint y: 207, endPoint x: 667, endPoint y: 253, distance: 80.5
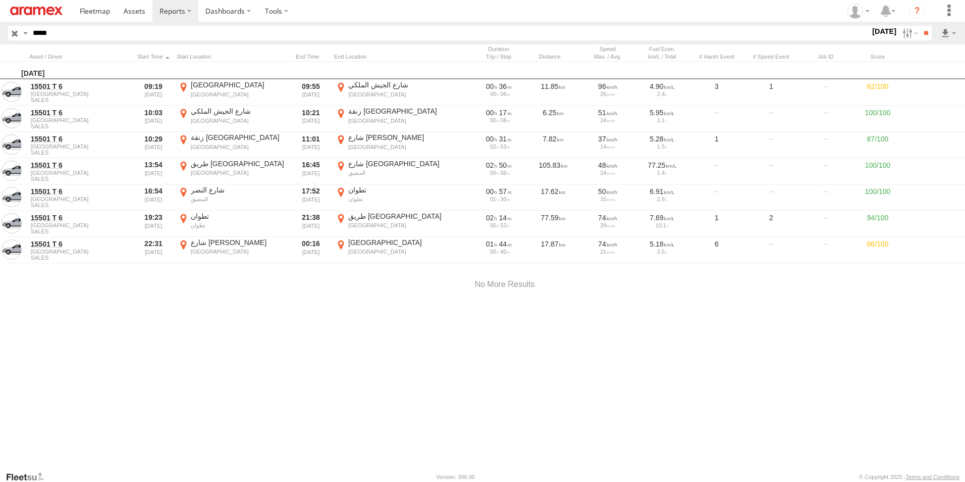
click at [0, 0] on div at bounding box center [0, 0] width 0 height 0
drag, startPoint x: 637, startPoint y: 224, endPoint x: 621, endPoint y: 360, distance: 136.8
click at [0, 0] on div at bounding box center [0, 0] width 0 height 0
drag, startPoint x: 632, startPoint y: 249, endPoint x: 587, endPoint y: 362, distance: 121.5
click at [0, 0] on div at bounding box center [0, 0] width 0 height 0
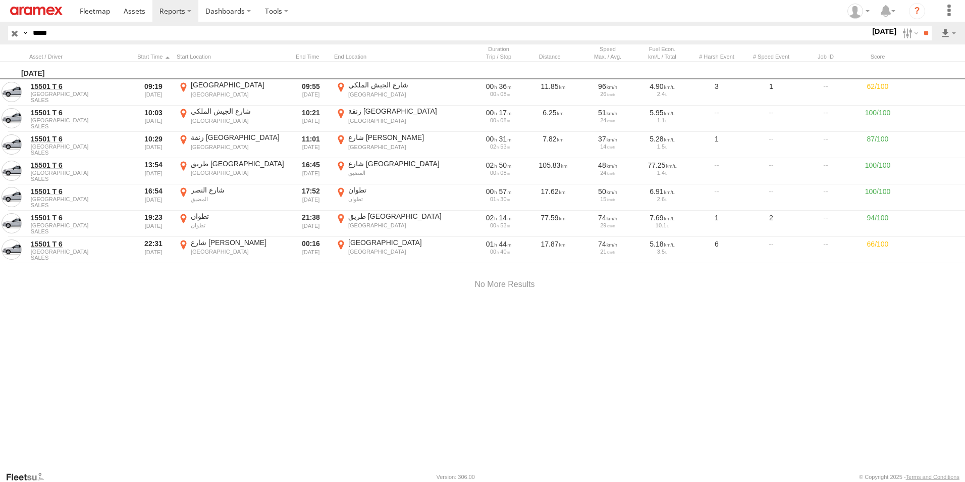
drag, startPoint x: 565, startPoint y: 334, endPoint x: 558, endPoint y: 224, distance: 110.8
click at [0, 0] on div at bounding box center [0, 0] width 0 height 0
drag, startPoint x: 627, startPoint y: 387, endPoint x: 613, endPoint y: 325, distance: 63.6
click at [0, 0] on div at bounding box center [0, 0] width 0 height 0
drag, startPoint x: 530, startPoint y: 276, endPoint x: 443, endPoint y: 337, distance: 106.2
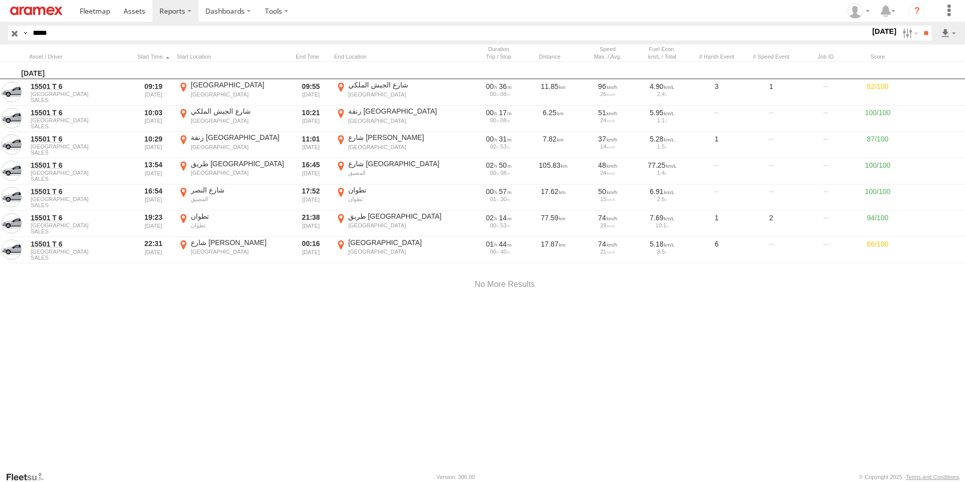
click at [0, 0] on div at bounding box center [0, 0] width 0 height 0
drag, startPoint x: 585, startPoint y: 250, endPoint x: 415, endPoint y: 298, distance: 176.3
click at [0, 0] on div at bounding box center [0, 0] width 0 height 0
drag, startPoint x: 482, startPoint y: 322, endPoint x: 452, endPoint y: 329, distance: 30.6
click at [0, 0] on div at bounding box center [0, 0] width 0 height 0
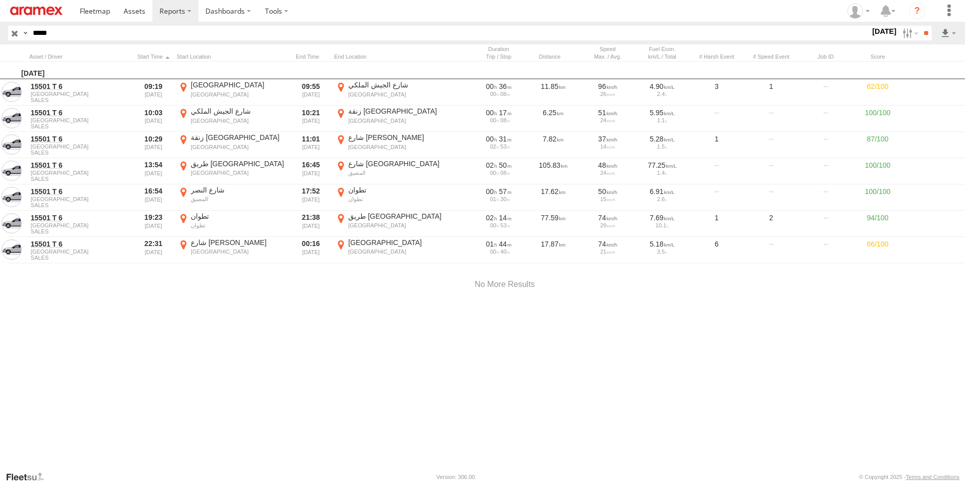
drag, startPoint x: 624, startPoint y: 291, endPoint x: 415, endPoint y: 307, distance: 209.2
click at [0, 0] on div at bounding box center [0, 0] width 0 height 0
drag, startPoint x: 644, startPoint y: 276, endPoint x: 645, endPoint y: 281, distance: 5.1
click at [0, 0] on div at bounding box center [0, 0] width 0 height 0
drag, startPoint x: 622, startPoint y: 323, endPoint x: 535, endPoint y: 376, distance: 102.4
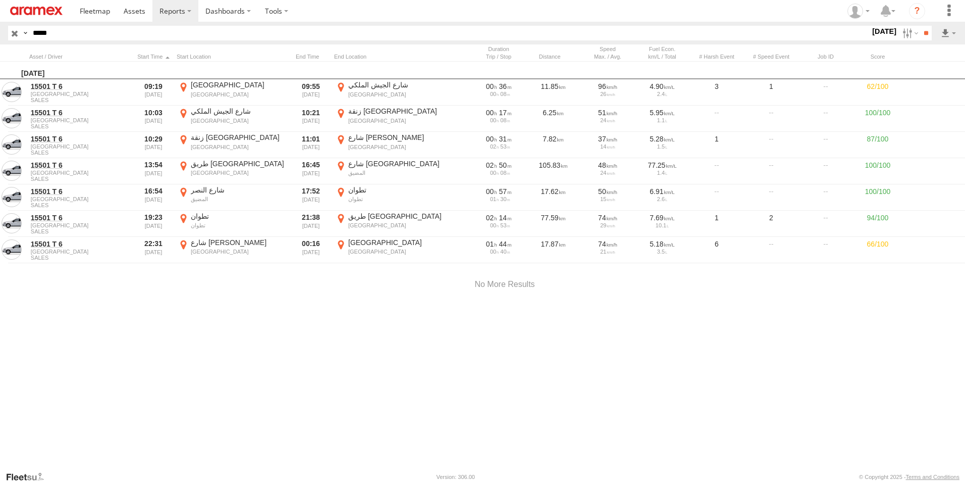
click at [0, 0] on div at bounding box center [0, 0] width 0 height 0
drag, startPoint x: 632, startPoint y: 305, endPoint x: 459, endPoint y: 258, distance: 179.4
click at [0, 0] on div at bounding box center [0, 0] width 0 height 0
drag, startPoint x: 671, startPoint y: 266, endPoint x: 536, endPoint y: 269, distance: 134.8
click at [0, 0] on div at bounding box center [0, 0] width 0 height 0
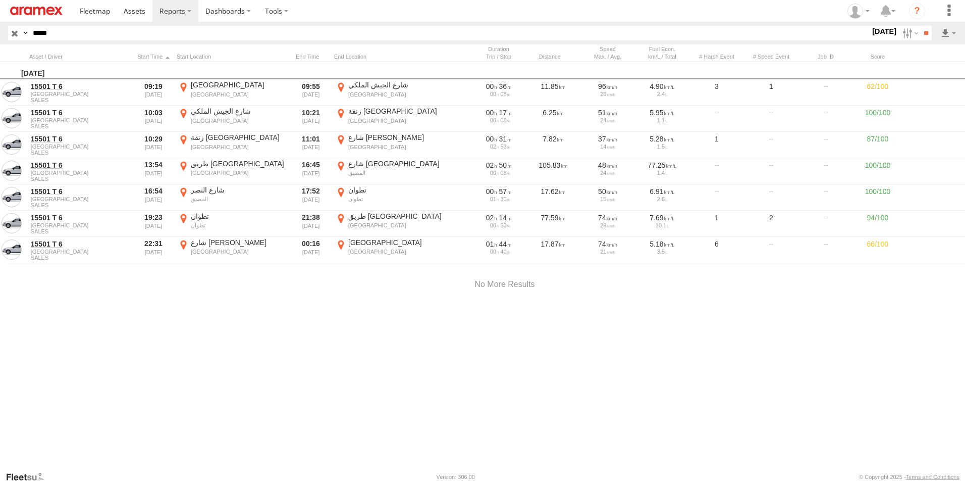
drag, startPoint x: 719, startPoint y: 325, endPoint x: 578, endPoint y: 365, distance: 145.8
click at [0, 0] on div at bounding box center [0, 0] width 0 height 0
drag, startPoint x: 650, startPoint y: 277, endPoint x: 602, endPoint y: 354, distance: 91.2
click at [0, 0] on div at bounding box center [0, 0] width 0 height 0
drag, startPoint x: 528, startPoint y: 226, endPoint x: 520, endPoint y: 373, distance: 147.7
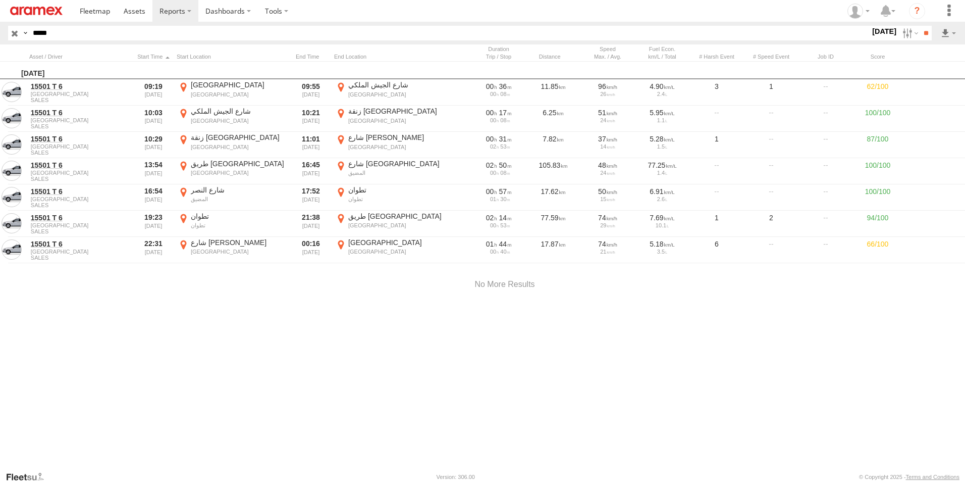
click at [0, 0] on div at bounding box center [0, 0] width 0 height 0
drag, startPoint x: 669, startPoint y: 296, endPoint x: 556, endPoint y: 262, distance: 117.4
click at [0, 0] on div at bounding box center [0, 0] width 0 height 0
drag, startPoint x: 611, startPoint y: 358, endPoint x: 514, endPoint y: 281, distance: 124.3
click at [0, 0] on div at bounding box center [0, 0] width 0 height 0
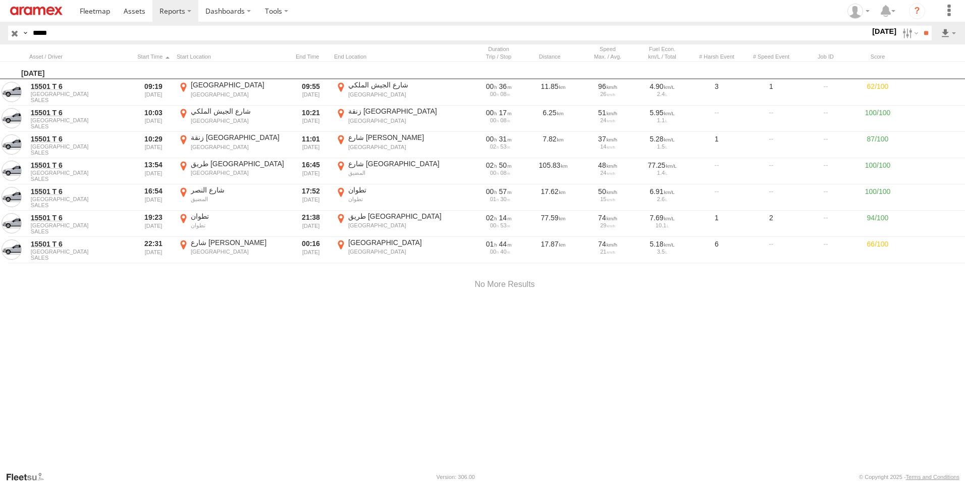
drag, startPoint x: 482, startPoint y: 348, endPoint x: 331, endPoint y: 227, distance: 193.6
click at [0, 0] on div at bounding box center [0, 0] width 0 height 0
drag, startPoint x: 467, startPoint y: 267, endPoint x: 415, endPoint y: 343, distance: 92.7
click at [0, 0] on div at bounding box center [0, 0] width 0 height 0
drag, startPoint x: 495, startPoint y: 356, endPoint x: 468, endPoint y: 262, distance: 97.8
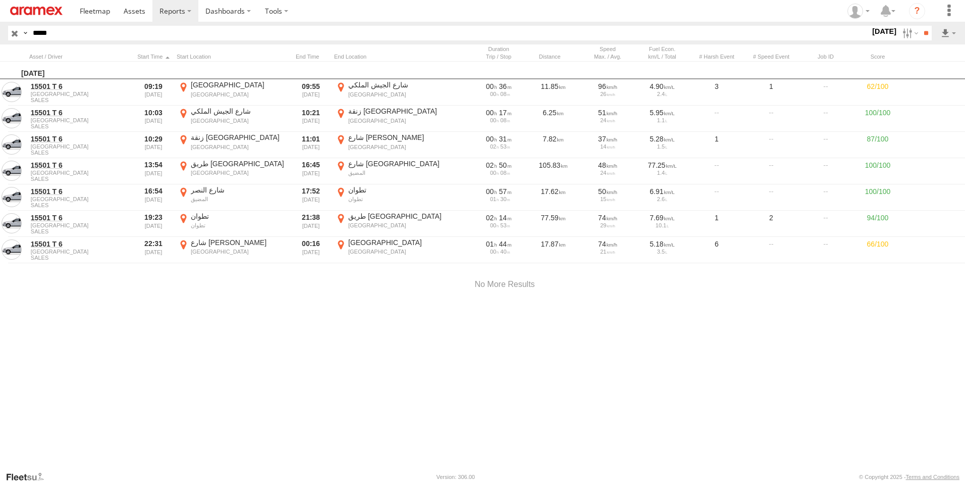
click at [0, 0] on div at bounding box center [0, 0] width 0 height 0
drag, startPoint x: 488, startPoint y: 290, endPoint x: 463, endPoint y: 263, distance: 37.2
click at [0, 0] on div at bounding box center [0, 0] width 0 height 0
drag, startPoint x: 543, startPoint y: 325, endPoint x: 389, endPoint y: 212, distance: 191.1
click at [0, 0] on div at bounding box center [0, 0] width 0 height 0
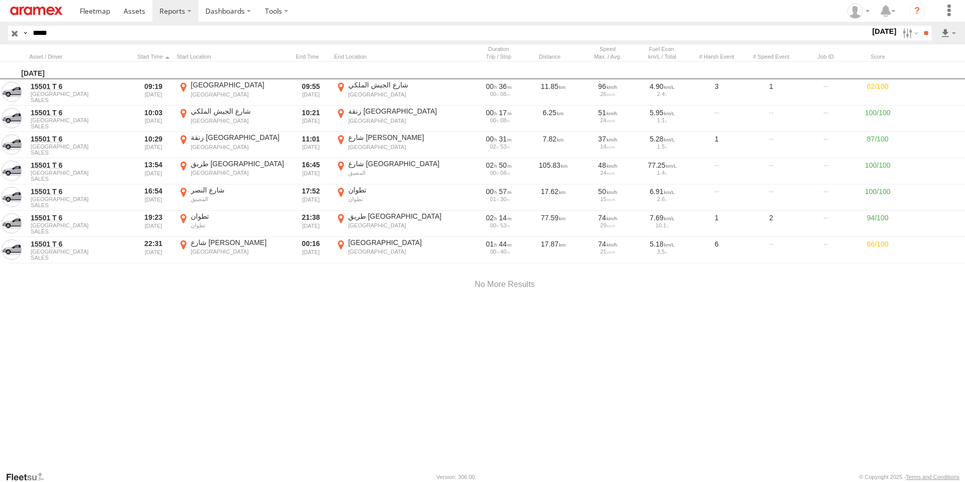
drag, startPoint x: 490, startPoint y: 324, endPoint x: 391, endPoint y: 245, distance: 126.5
click at [0, 0] on div at bounding box center [0, 0] width 0 height 0
drag, startPoint x: 403, startPoint y: 350, endPoint x: 406, endPoint y: 341, distance: 8.9
click at [0, 0] on div at bounding box center [0, 0] width 0 height 0
drag, startPoint x: 419, startPoint y: 396, endPoint x: 375, endPoint y: 287, distance: 117.1
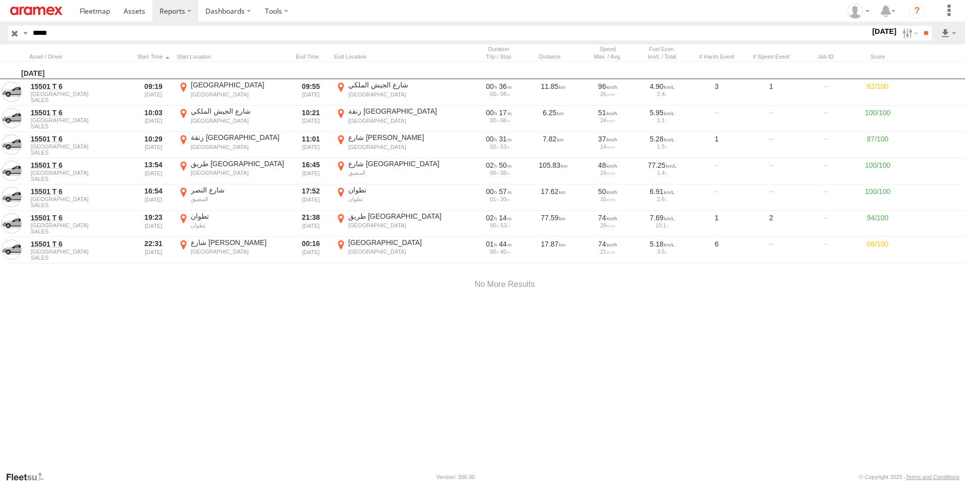
click at [0, 0] on div at bounding box center [0, 0] width 0 height 0
drag, startPoint x: 391, startPoint y: 242, endPoint x: 388, endPoint y: 327, distance: 84.9
click at [0, 0] on div at bounding box center [0, 0] width 0 height 0
drag, startPoint x: 346, startPoint y: 211, endPoint x: 311, endPoint y: 315, distance: 109.2
click at [0, 0] on div at bounding box center [0, 0] width 0 height 0
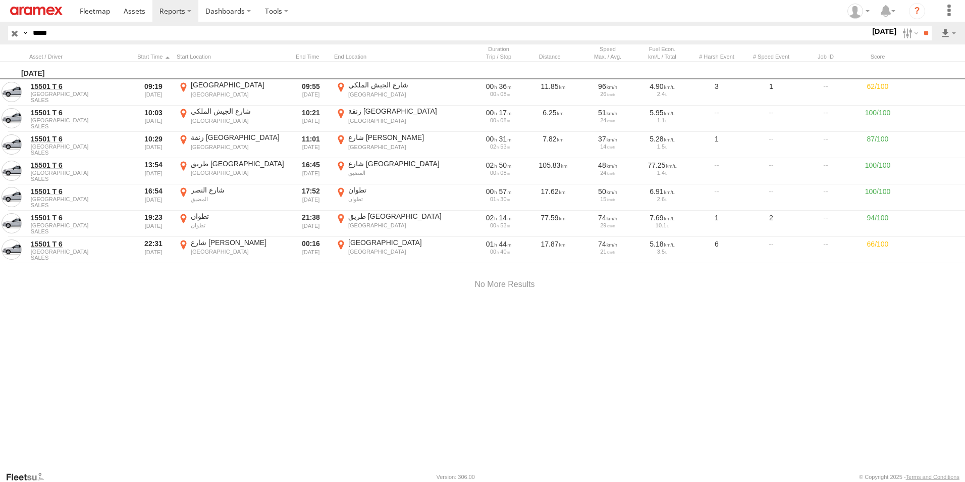
drag, startPoint x: 314, startPoint y: 236, endPoint x: 279, endPoint y: 302, distance: 75.0
click at [0, 0] on div at bounding box center [0, 0] width 0 height 0
drag, startPoint x: 631, startPoint y: 257, endPoint x: 656, endPoint y: 281, distance: 34.6
click at [0, 0] on div at bounding box center [0, 0] width 0 height 0
drag, startPoint x: 348, startPoint y: 318, endPoint x: 644, endPoint y: 213, distance: 314.4
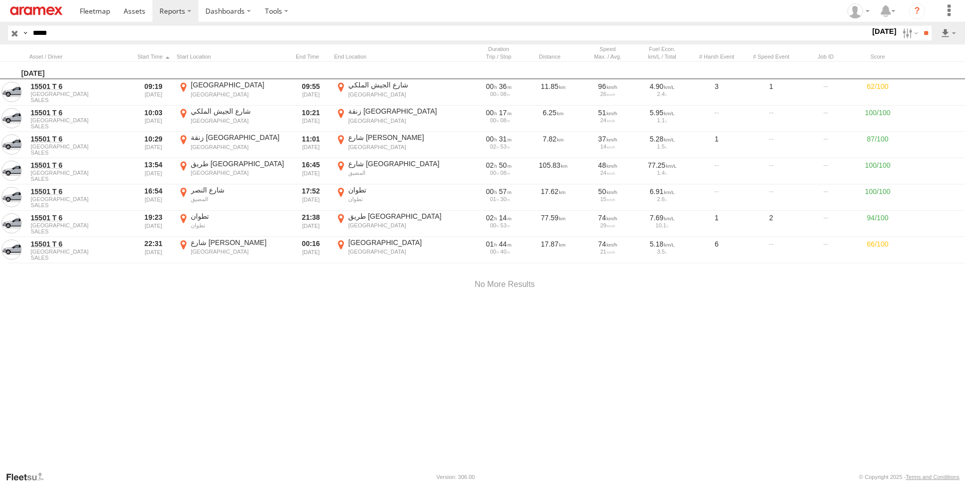
click at [0, 0] on div at bounding box center [0, 0] width 0 height 0
drag, startPoint x: 577, startPoint y: 351, endPoint x: 471, endPoint y: 251, distance: 146.1
click at [0, 0] on div at bounding box center [0, 0] width 0 height 0
drag, startPoint x: 336, startPoint y: 296, endPoint x: 350, endPoint y: 219, distance: 79.1
click at [0, 0] on div at bounding box center [0, 0] width 0 height 0
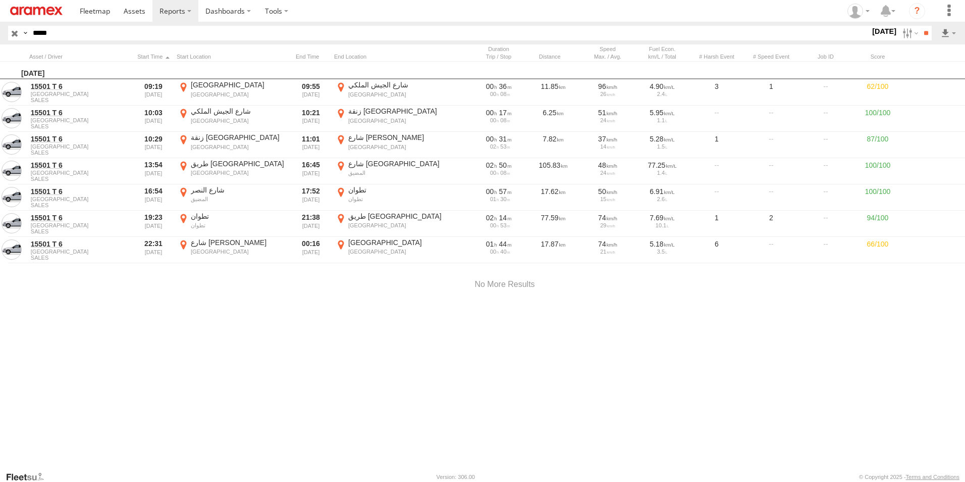
drag, startPoint x: 364, startPoint y: 318, endPoint x: 364, endPoint y: 258, distance: 60.1
click at [0, 0] on div at bounding box center [0, 0] width 0 height 0
drag, startPoint x: 439, startPoint y: 376, endPoint x: 445, endPoint y: 208, distance: 168.2
click at [0, 0] on div at bounding box center [0, 0] width 0 height 0
drag, startPoint x: 418, startPoint y: 212, endPoint x: 378, endPoint y: 345, distance: 139.5
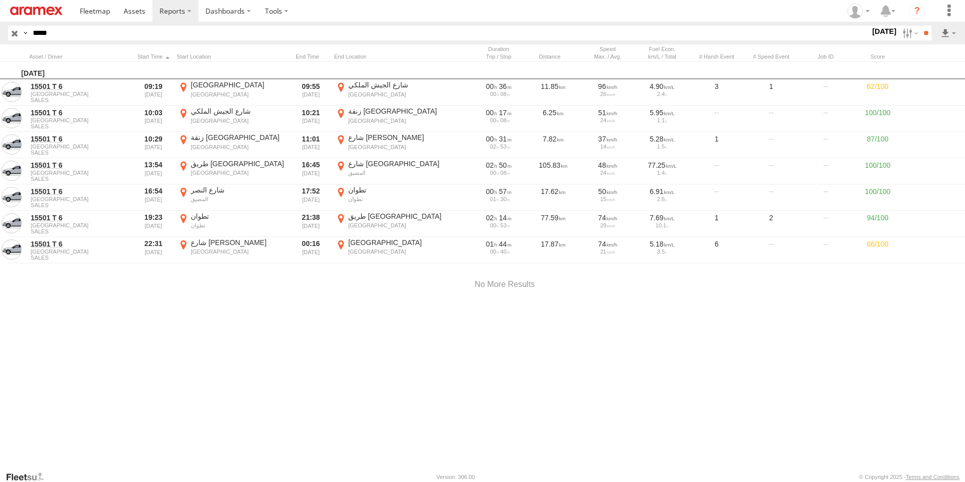
click at [0, 0] on div at bounding box center [0, 0] width 0 height 0
drag, startPoint x: 426, startPoint y: 265, endPoint x: 391, endPoint y: 383, distance: 123.2
click at [0, 0] on div at bounding box center [0, 0] width 0 height 0
drag, startPoint x: 403, startPoint y: 339, endPoint x: 402, endPoint y: 382, distance: 43.4
click at [0, 0] on div at bounding box center [0, 0] width 0 height 0
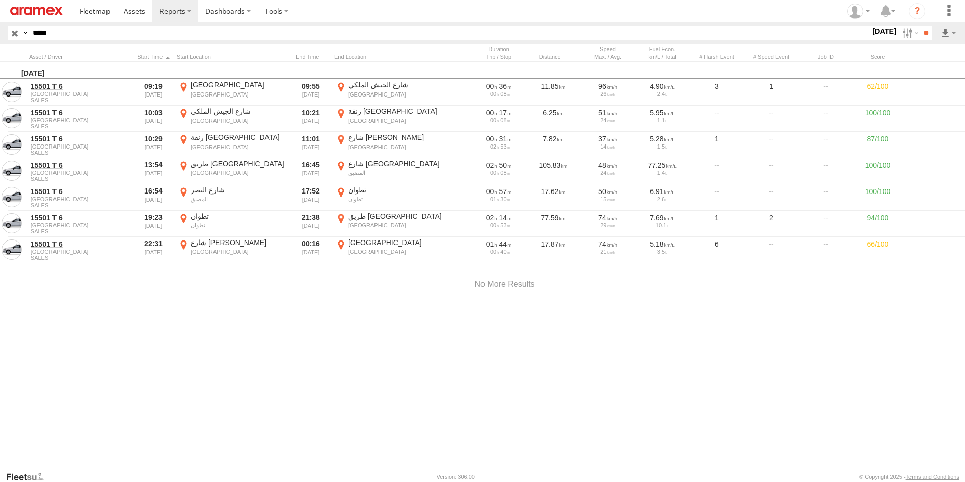
drag, startPoint x: 346, startPoint y: 287, endPoint x: 448, endPoint y: 376, distance: 134.9
click at [0, 0] on div at bounding box center [0, 0] width 0 height 0
drag, startPoint x: 507, startPoint y: 365, endPoint x: 303, endPoint y: 221, distance: 249.6
click at [0, 0] on div at bounding box center [0, 0] width 0 height 0
drag, startPoint x: 348, startPoint y: 352, endPoint x: 470, endPoint y: 371, distance: 123.1
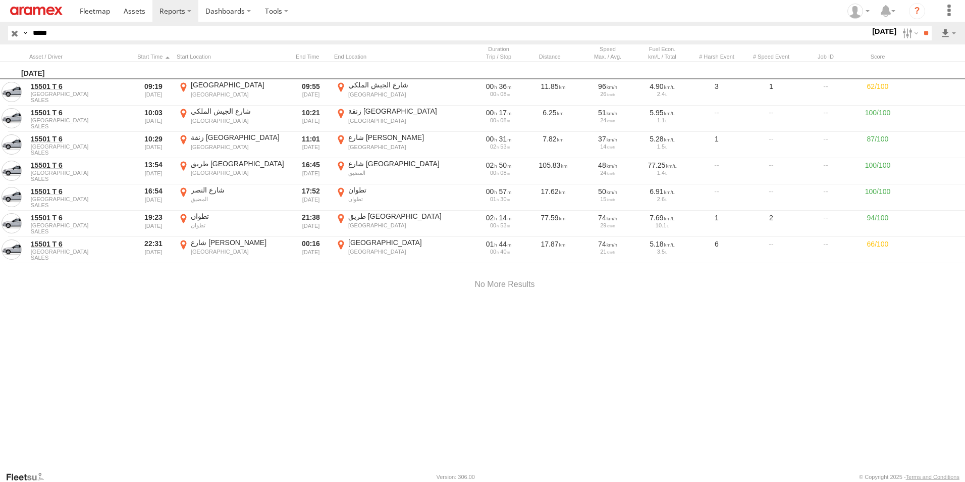
click at [0, 0] on div at bounding box center [0, 0] width 0 height 0
drag, startPoint x: 366, startPoint y: 285, endPoint x: 391, endPoint y: 384, distance: 102.0
click at [0, 0] on div at bounding box center [0, 0] width 0 height 0
drag, startPoint x: 376, startPoint y: 295, endPoint x: 366, endPoint y: 380, distance: 85.4
click at [0, 0] on div at bounding box center [0, 0] width 0 height 0
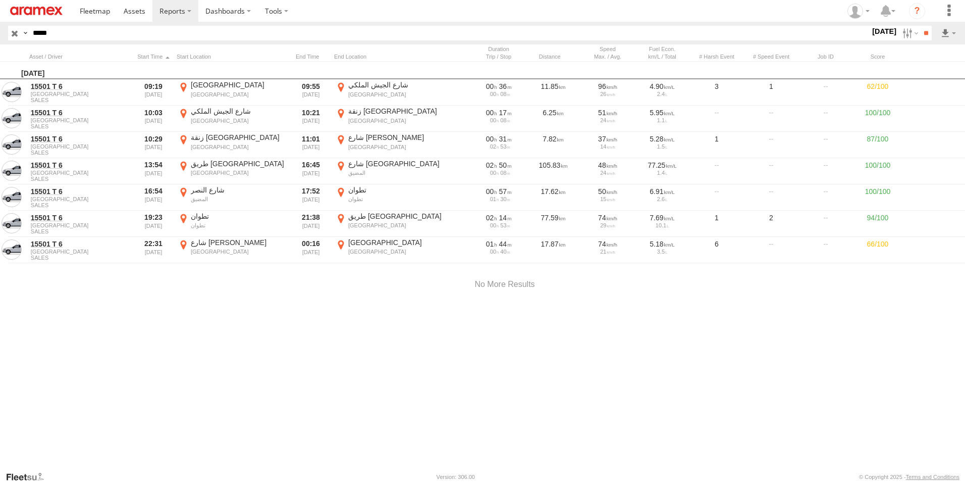
drag, startPoint x: 350, startPoint y: 281, endPoint x: 338, endPoint y: 310, distance: 31.2
click at [0, 0] on div at bounding box center [0, 0] width 0 height 0
drag, startPoint x: 376, startPoint y: 380, endPoint x: 331, endPoint y: 228, distance: 157.9
click at [0, 0] on div at bounding box center [0, 0] width 0 height 0
drag, startPoint x: 370, startPoint y: 242, endPoint x: 357, endPoint y: 202, distance: 42.2
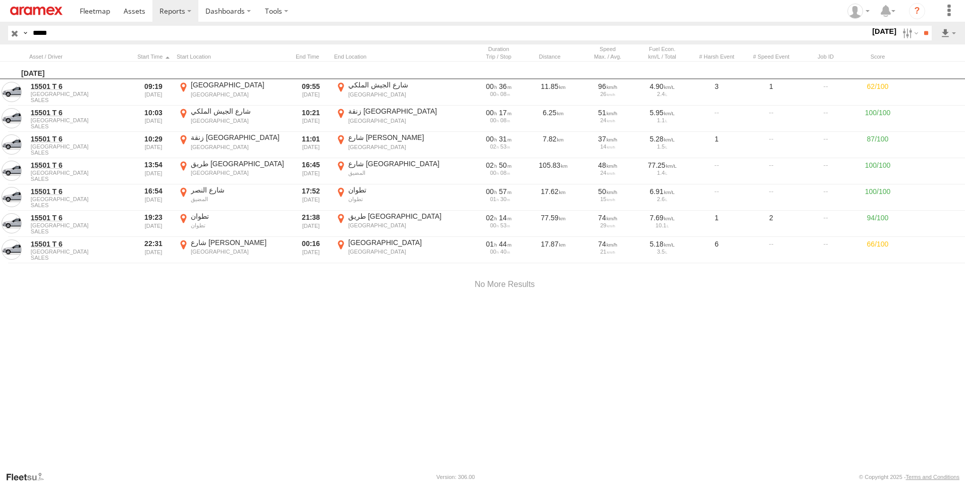
click at [0, 0] on div at bounding box center [0, 0] width 0 height 0
drag, startPoint x: 413, startPoint y: 305, endPoint x: 392, endPoint y: 263, distance: 47.2
click at [0, 0] on div at bounding box center [0, 0] width 0 height 0
drag, startPoint x: 440, startPoint y: 322, endPoint x: 453, endPoint y: 190, distance: 132.4
click at [0, 0] on div at bounding box center [0, 0] width 0 height 0
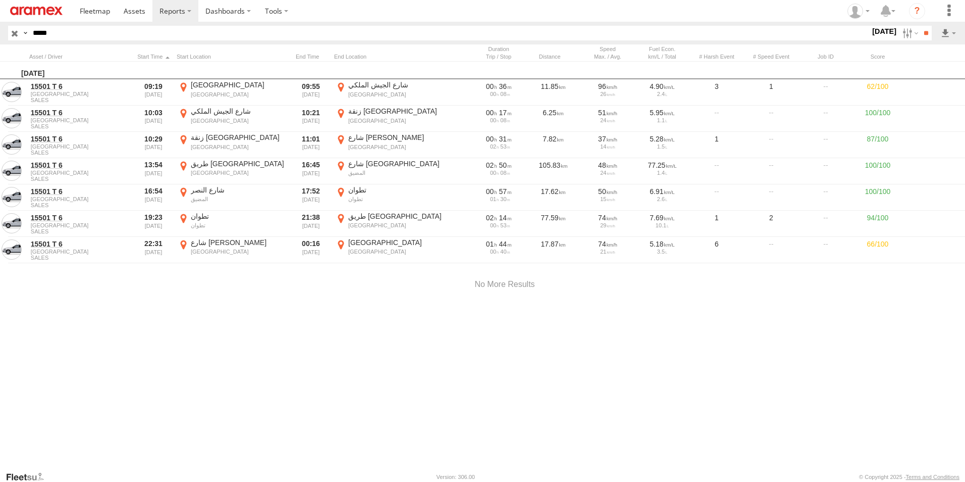
drag, startPoint x: 472, startPoint y: 212, endPoint x: 477, endPoint y: 207, distance: 7.5
click at [0, 0] on div at bounding box center [0, 0] width 0 height 0
drag, startPoint x: 490, startPoint y: 260, endPoint x: 453, endPoint y: 380, distance: 126.3
click at [0, 0] on div at bounding box center [0, 0] width 0 height 0
drag, startPoint x: 504, startPoint y: 186, endPoint x: 452, endPoint y: 283, distance: 110.5
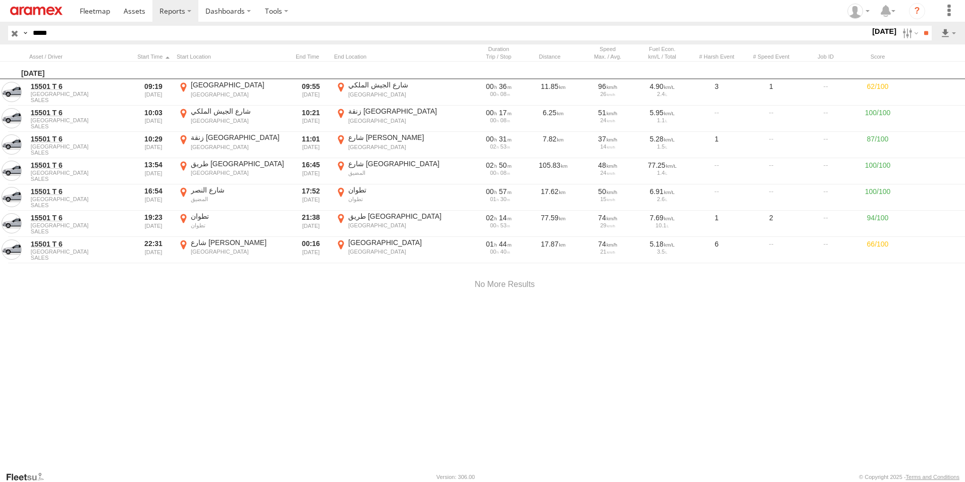
click at [0, 0] on div at bounding box center [0, 0] width 0 height 0
drag, startPoint x: 467, startPoint y: 260, endPoint x: 448, endPoint y: 298, distance: 42.5
click at [0, 0] on div at bounding box center [0, 0] width 0 height 0
drag, startPoint x: 622, startPoint y: 369, endPoint x: 364, endPoint y: 221, distance: 297.7
click at [0, 0] on div at bounding box center [0, 0] width 0 height 0
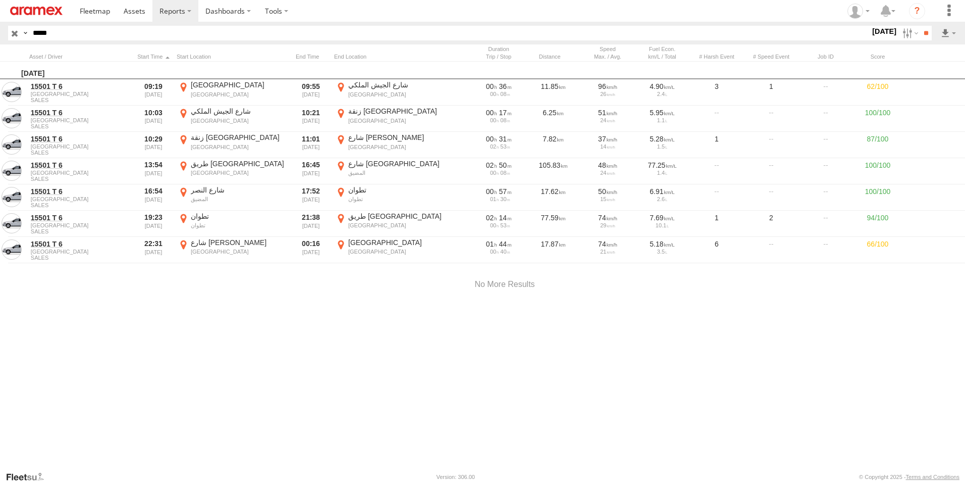
drag, startPoint x: 394, startPoint y: 275, endPoint x: 376, endPoint y: 208, distance: 69.1
click at [0, 0] on div at bounding box center [0, 0] width 0 height 0
drag, startPoint x: 444, startPoint y: 314, endPoint x: 449, endPoint y: 282, distance: 32.1
click at [0, 0] on div at bounding box center [0, 0] width 0 height 0
drag, startPoint x: 432, startPoint y: 343, endPoint x: 510, endPoint y: 303, distance: 88.1
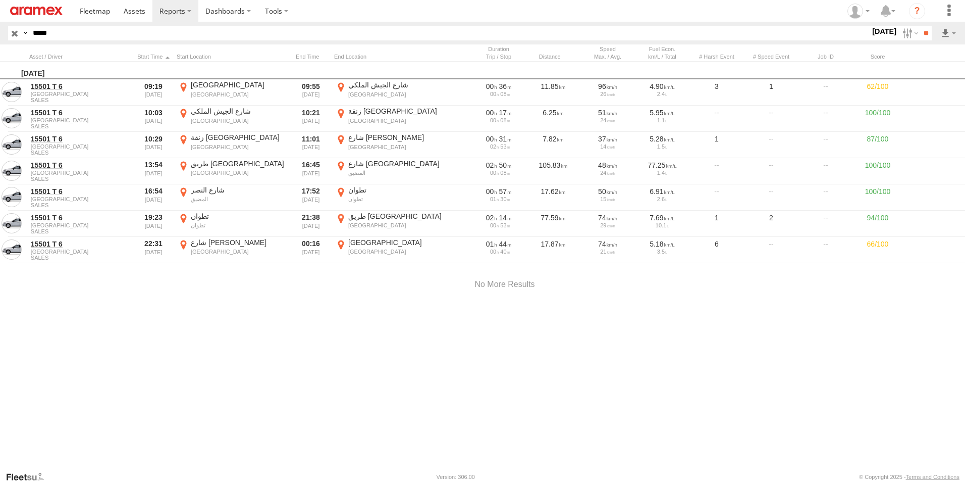
click at [0, 0] on div at bounding box center [0, 0] width 0 height 0
drag, startPoint x: 486, startPoint y: 365, endPoint x: 510, endPoint y: 312, distance: 58.3
click at [0, 0] on div at bounding box center [0, 0] width 0 height 0
drag, startPoint x: 533, startPoint y: 353, endPoint x: 626, endPoint y: 483, distance: 159.5
click at [626, 481] on html at bounding box center [482, 241] width 965 height 482
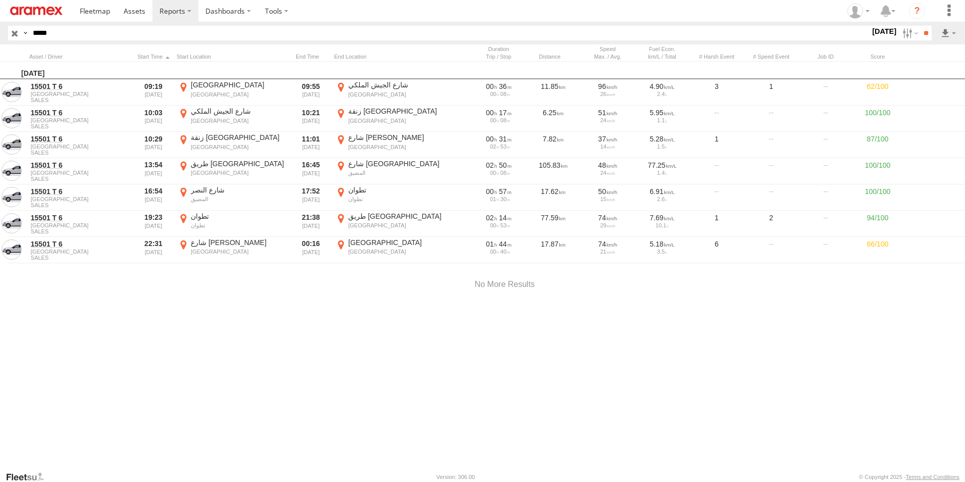
drag, startPoint x: 503, startPoint y: 257, endPoint x: 634, endPoint y: 271, distance: 131.5
click at [0, 0] on div at bounding box center [0, 0] width 0 height 0
drag, startPoint x: 394, startPoint y: 337, endPoint x: 451, endPoint y: 317, distance: 60.5
click at [0, 0] on div at bounding box center [0, 0] width 0 height 0
drag, startPoint x: 292, startPoint y: 234, endPoint x: 132, endPoint y: 288, distance: 168.9
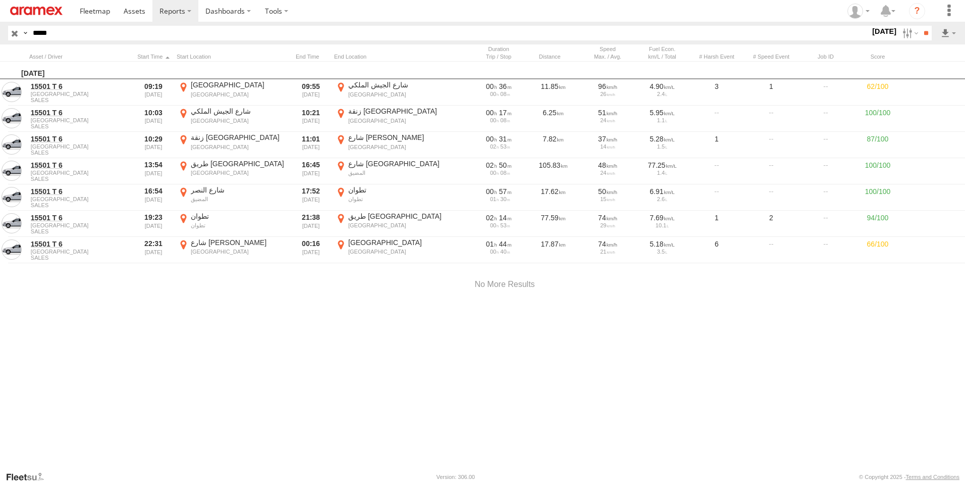
click at [0, 0] on div at bounding box center [0, 0] width 0 height 0
drag, startPoint x: 452, startPoint y: 295, endPoint x: 353, endPoint y: 306, distance: 100.1
click at [0, 0] on div at bounding box center [0, 0] width 0 height 0
drag, startPoint x: 354, startPoint y: 308, endPoint x: 540, endPoint y: 233, distance: 200.3
click at [0, 0] on div at bounding box center [0, 0] width 0 height 0
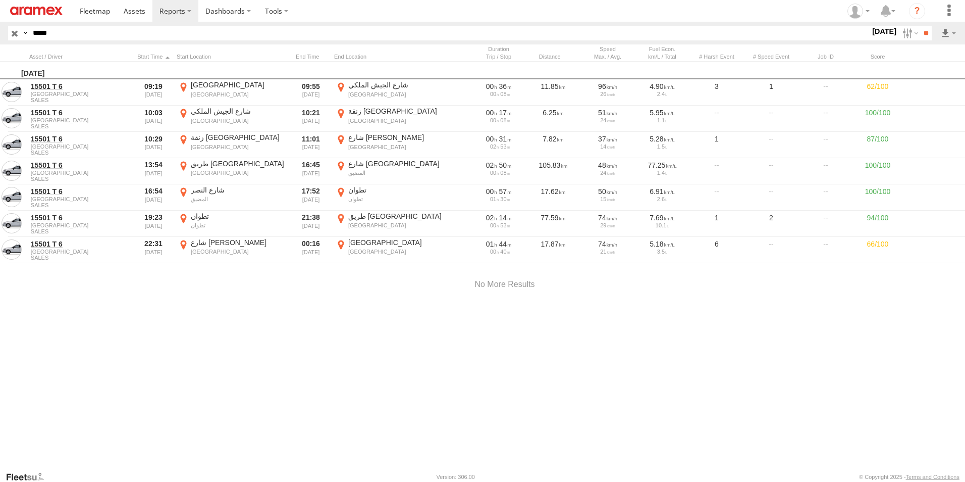
drag, startPoint x: 453, startPoint y: 303, endPoint x: 464, endPoint y: 272, distance: 33.1
click at [0, 0] on div at bounding box center [0, 0] width 0 height 0
drag, startPoint x: 315, startPoint y: 243, endPoint x: 425, endPoint y: 328, distance: 139.0
click at [0, 0] on div at bounding box center [0, 0] width 0 height 0
drag, startPoint x: 379, startPoint y: 266, endPoint x: 480, endPoint y: 433, distance: 195.7
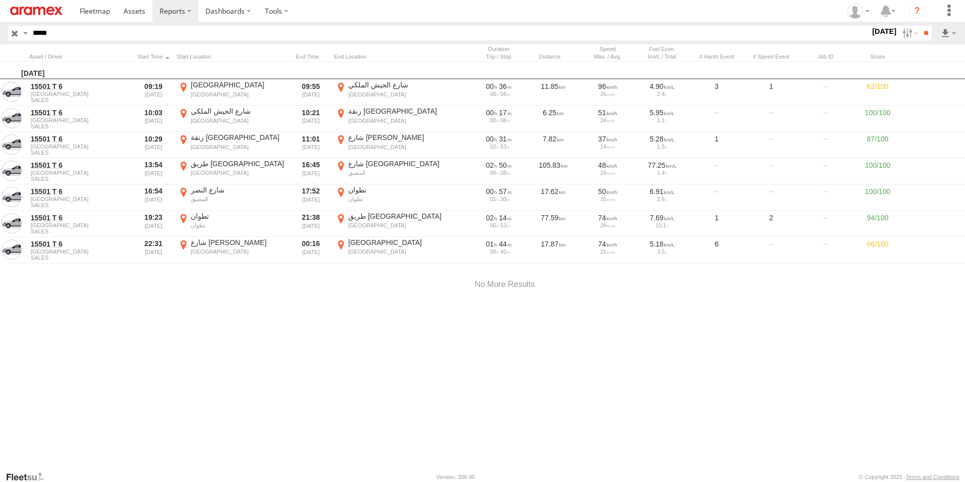
click at [0, 0] on div "Location Details × ← Move left → Move right ↑ Move up ↓ Move down + Zoom in - Z…" at bounding box center [0, 0] width 0 height 0
drag, startPoint x: 487, startPoint y: 352, endPoint x: 474, endPoint y: 320, distance: 34.2
click at [0, 0] on div at bounding box center [0, 0] width 0 height 0
drag, startPoint x: 337, startPoint y: 251, endPoint x: 402, endPoint y: 347, distance: 116.0
click at [0, 0] on div at bounding box center [0, 0] width 0 height 0
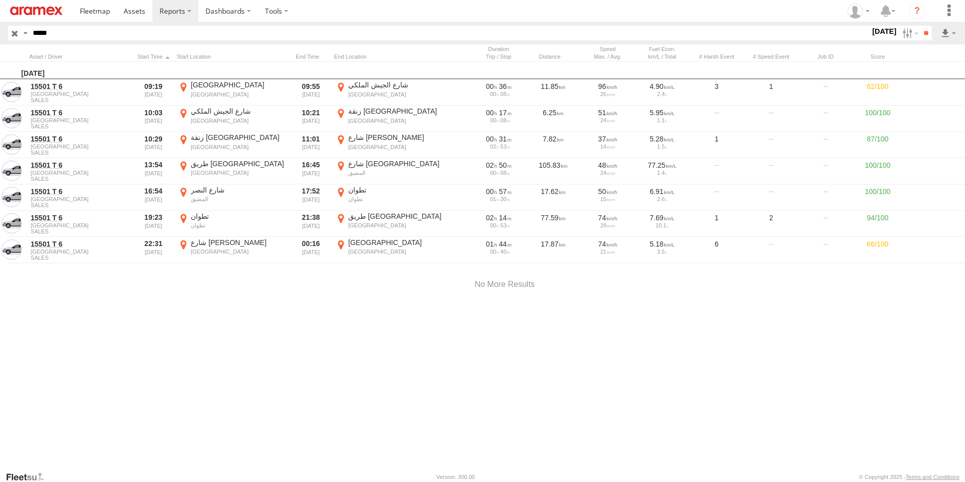
drag, startPoint x: 405, startPoint y: 337, endPoint x: 372, endPoint y: 240, distance: 101.9
click at [0, 0] on div at bounding box center [0, 0] width 0 height 0
drag, startPoint x: 389, startPoint y: 287, endPoint x: 466, endPoint y: 434, distance: 166.0
click at [0, 0] on div "Location Details × ← Move left → Move right ↑ Move up ↓ Move down + Zoom in - Z…" at bounding box center [0, 0] width 0 height 0
drag, startPoint x: 585, startPoint y: 261, endPoint x: 532, endPoint y: 296, distance: 64.0
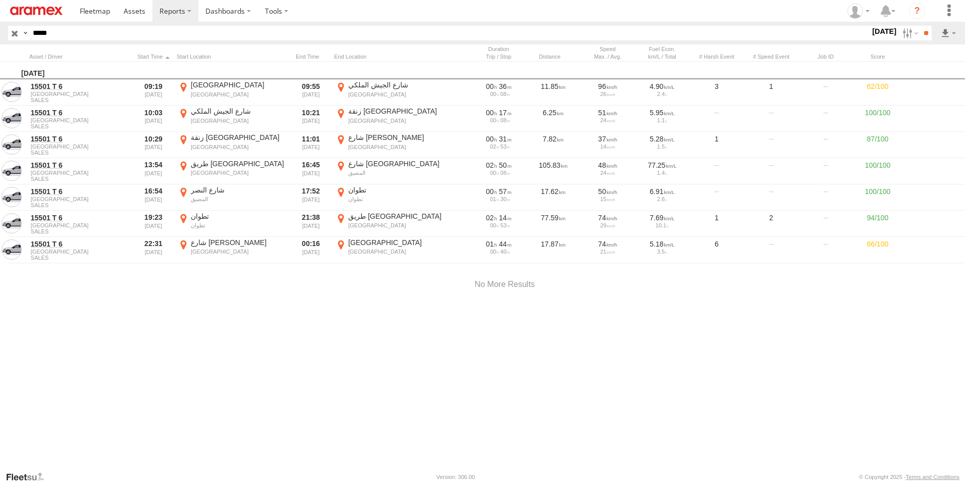
click at [0, 0] on div at bounding box center [0, 0] width 0 height 0
drag, startPoint x: 505, startPoint y: 326, endPoint x: 548, endPoint y: 278, distance: 64.4
click at [0, 0] on div at bounding box center [0, 0] width 0 height 0
drag, startPoint x: 563, startPoint y: 275, endPoint x: 548, endPoint y: 299, distance: 29.0
click at [0, 0] on div at bounding box center [0, 0] width 0 height 0
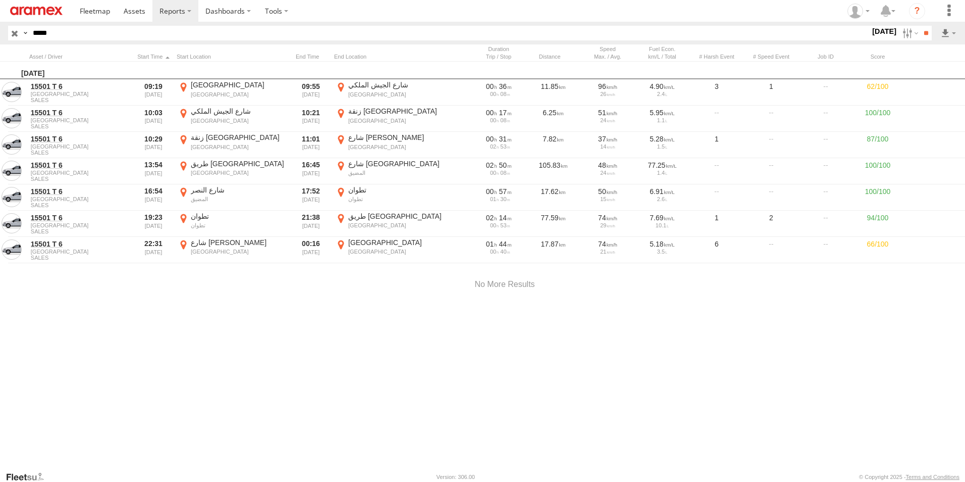
drag, startPoint x: 575, startPoint y: 318, endPoint x: 501, endPoint y: 309, distance: 74.8
click at [0, 0] on div at bounding box center [0, 0] width 0 height 0
drag, startPoint x: 626, startPoint y: 319, endPoint x: 441, endPoint y: 316, distance: 184.8
click at [0, 0] on div at bounding box center [0, 0] width 0 height 0
drag, startPoint x: 402, startPoint y: 300, endPoint x: 559, endPoint y: 333, distance: 160.8
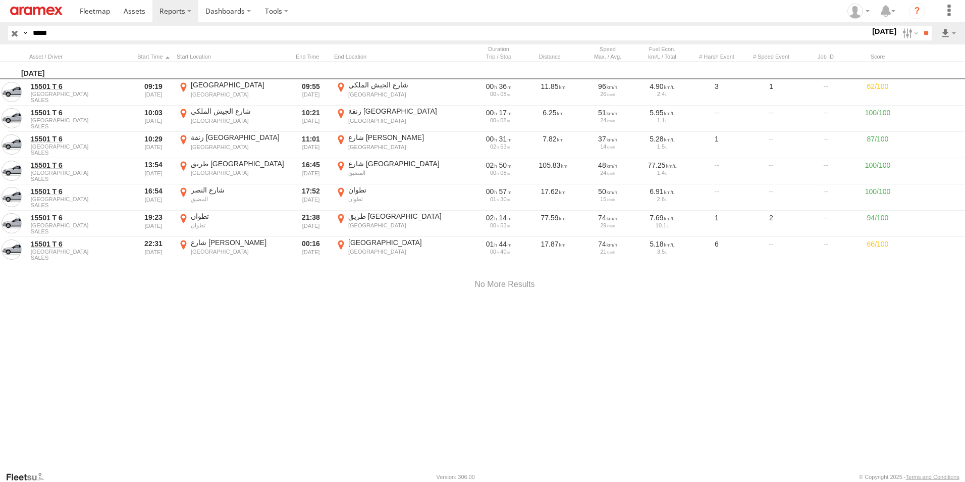
click at [0, 0] on div at bounding box center [0, 0] width 0 height 0
drag, startPoint x: 405, startPoint y: 249, endPoint x: 401, endPoint y: 316, distance: 66.2
click at [0, 0] on div at bounding box center [0, 0] width 0 height 0
drag, startPoint x: 383, startPoint y: 252, endPoint x: 350, endPoint y: 158, distance: 99.3
click at [0, 0] on div "Location Details × ← Move left → Move right ↑ Move up ↓ Move down + Zoom in - Z…" at bounding box center [0, 0] width 0 height 0
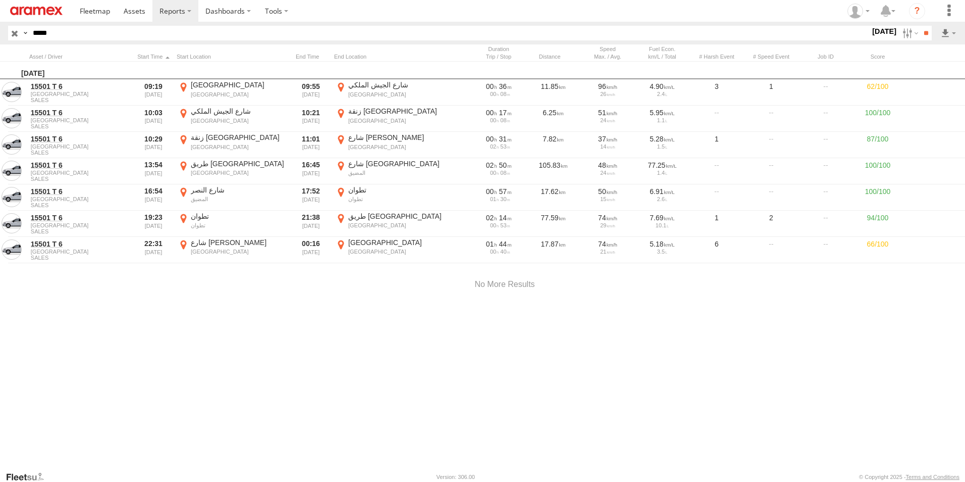
drag, startPoint x: 434, startPoint y: 323, endPoint x: 428, endPoint y: 302, distance: 21.1
click at [0, 0] on div at bounding box center [0, 0] width 0 height 0
drag, startPoint x: 469, startPoint y: 276, endPoint x: 356, endPoint y: 365, distance: 143.0
click at [0, 0] on div at bounding box center [0, 0] width 0 height 0
click at [0, 0] on label "×" at bounding box center [0, 0] width 0 height 0
